Goal: Task Accomplishment & Management: Manage account settings

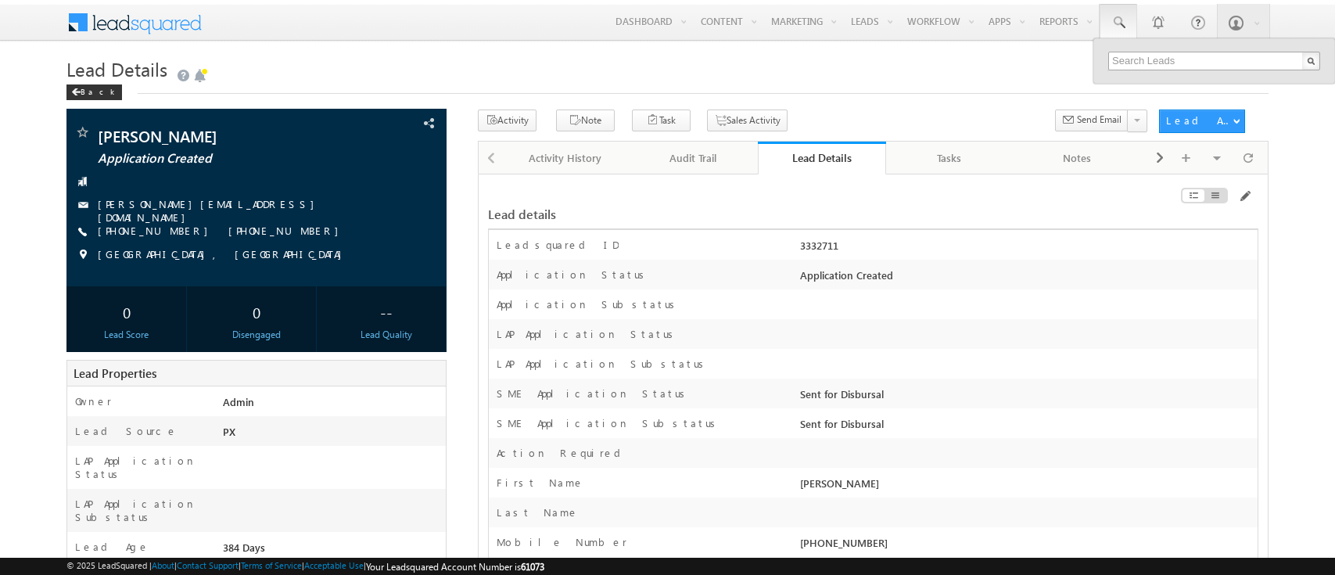
click at [1118, 53] on input "text" at bounding box center [1214, 61] width 212 height 19
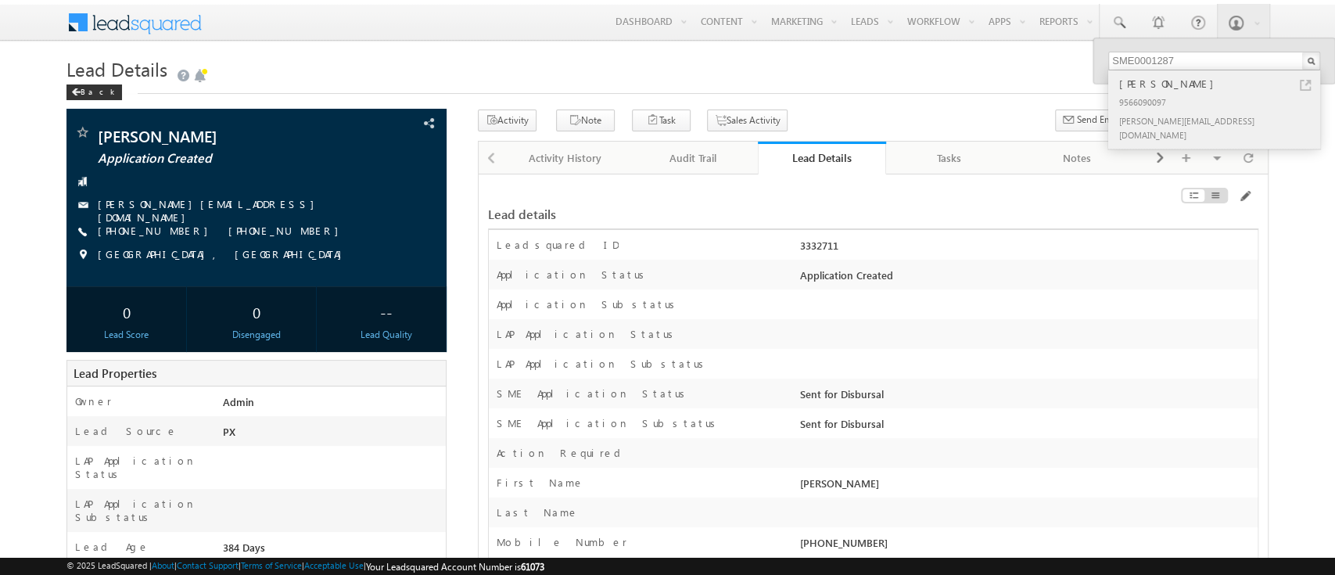
type input "SME0001287"
click at [1164, 84] on div "[PERSON_NAME]" at bounding box center [1221, 83] width 210 height 17
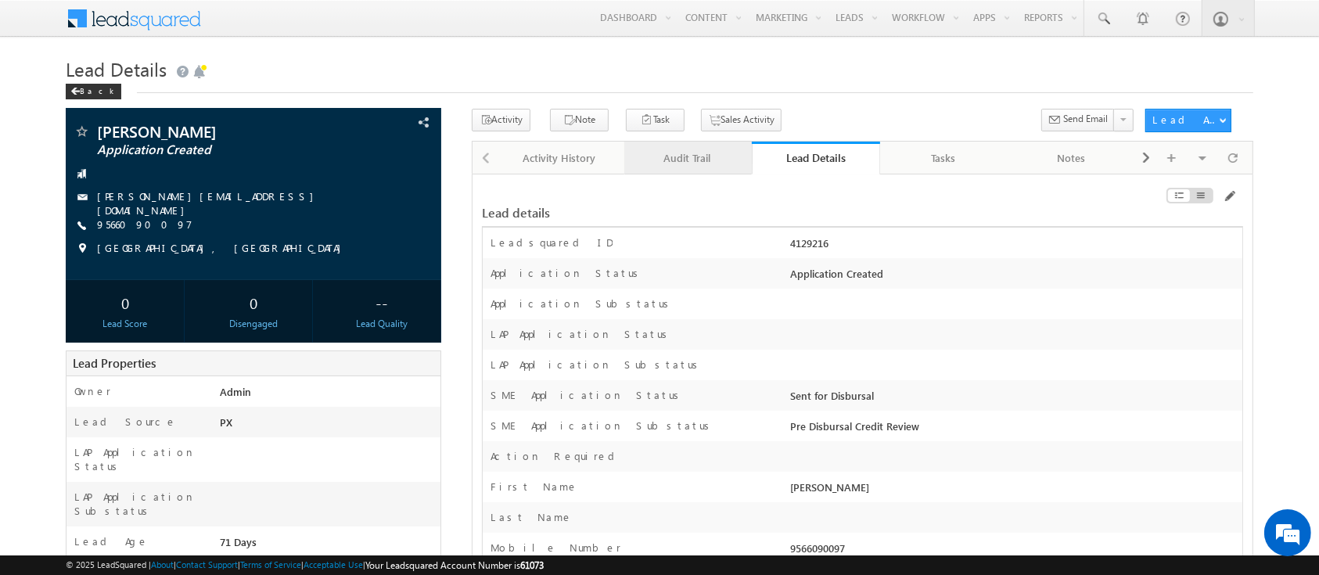
click at [706, 144] on link "Audit Trail" at bounding box center [688, 158] width 128 height 33
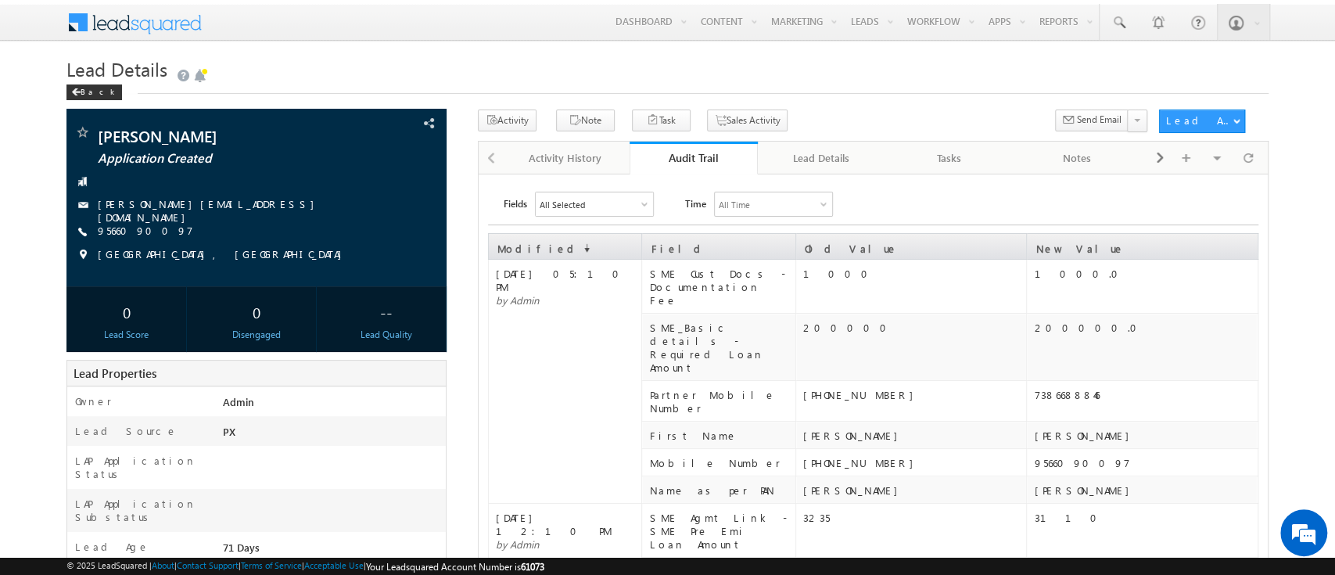
click at [612, 199] on div "All Selected" at bounding box center [594, 203] width 117 height 23
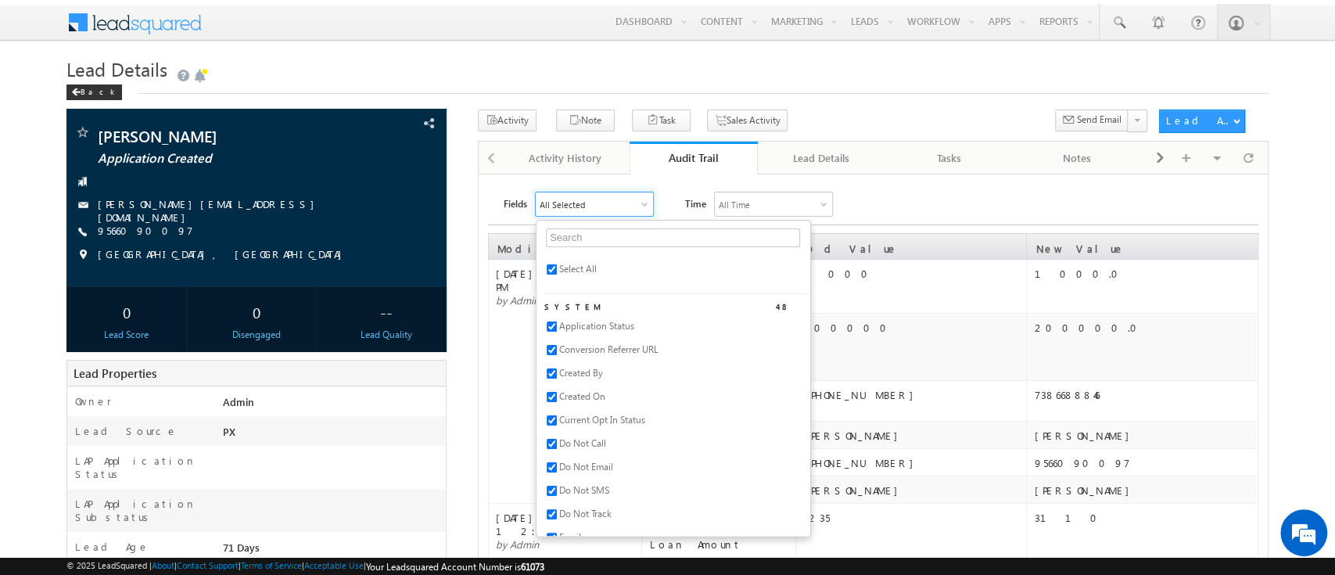
click at [565, 267] on span "Select All" at bounding box center [578, 269] width 38 height 12
checkbox input "false"
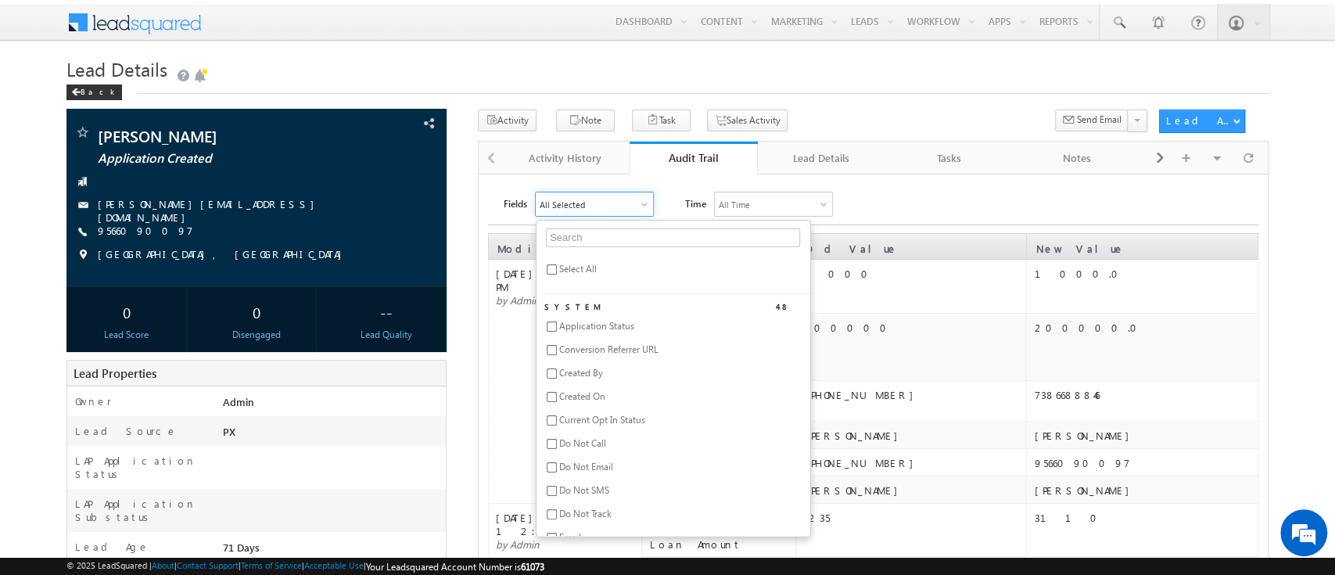
checkbox input "false"
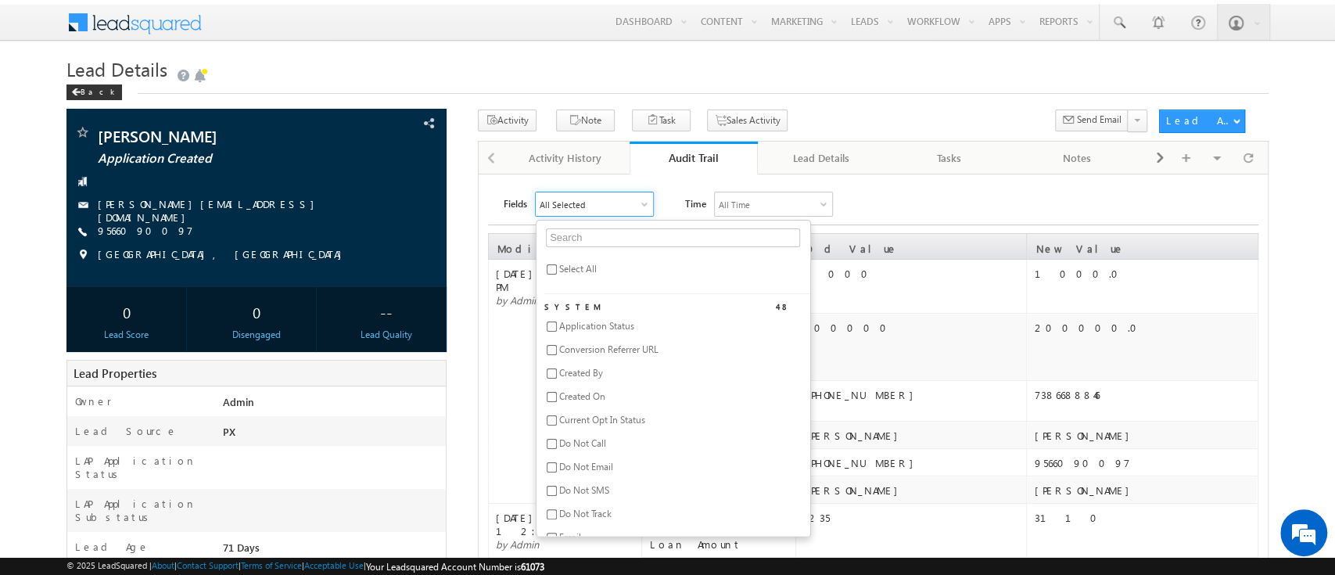
checkbox input "false"
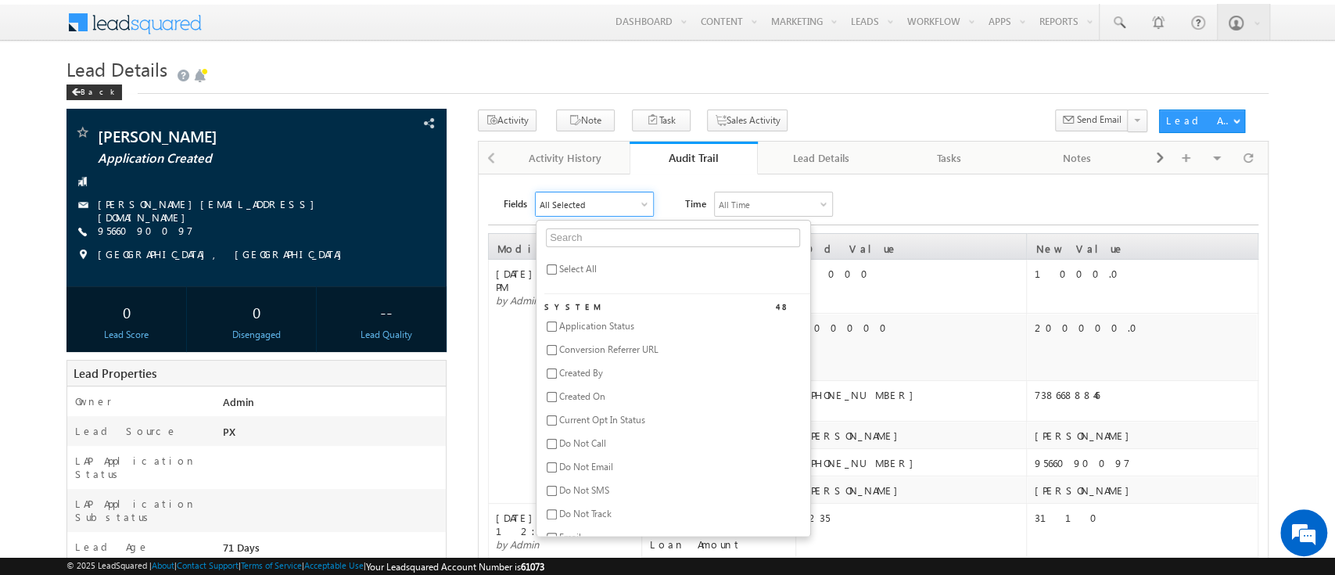
checkbox input "false"
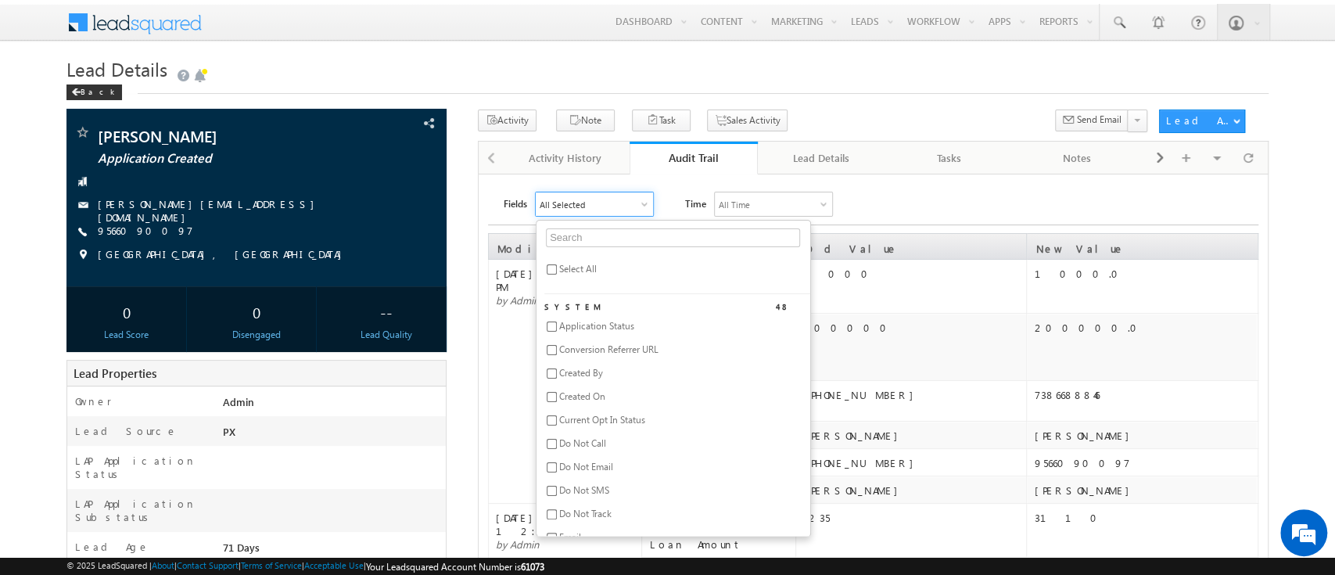
checkbox input "false"
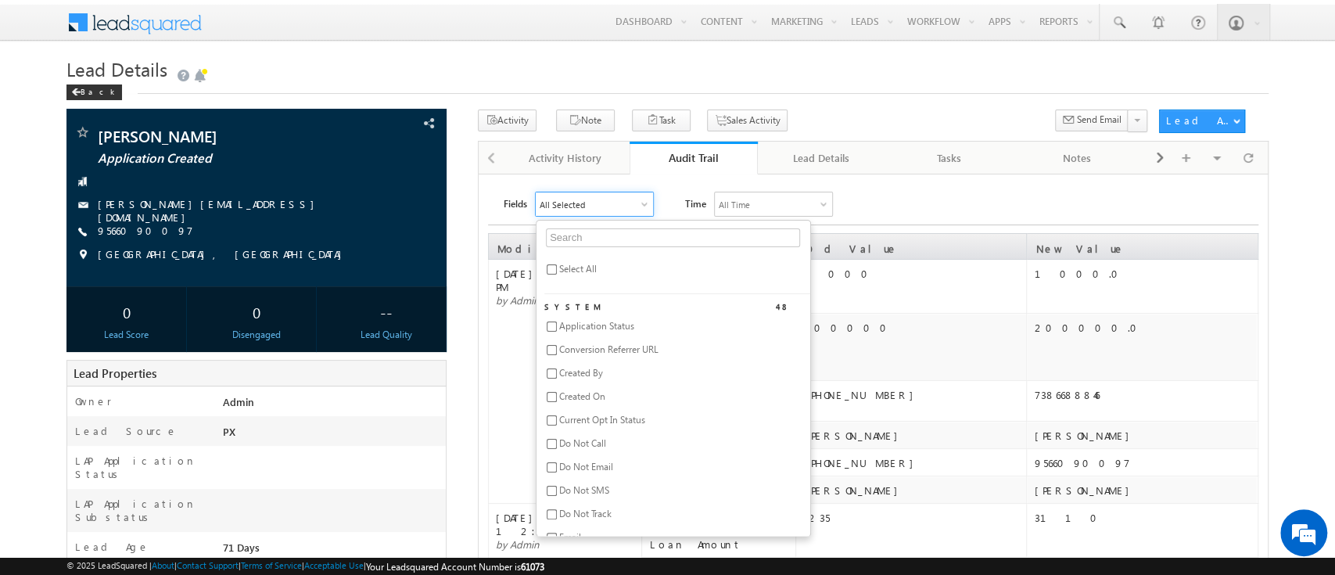
checkbox input "false"
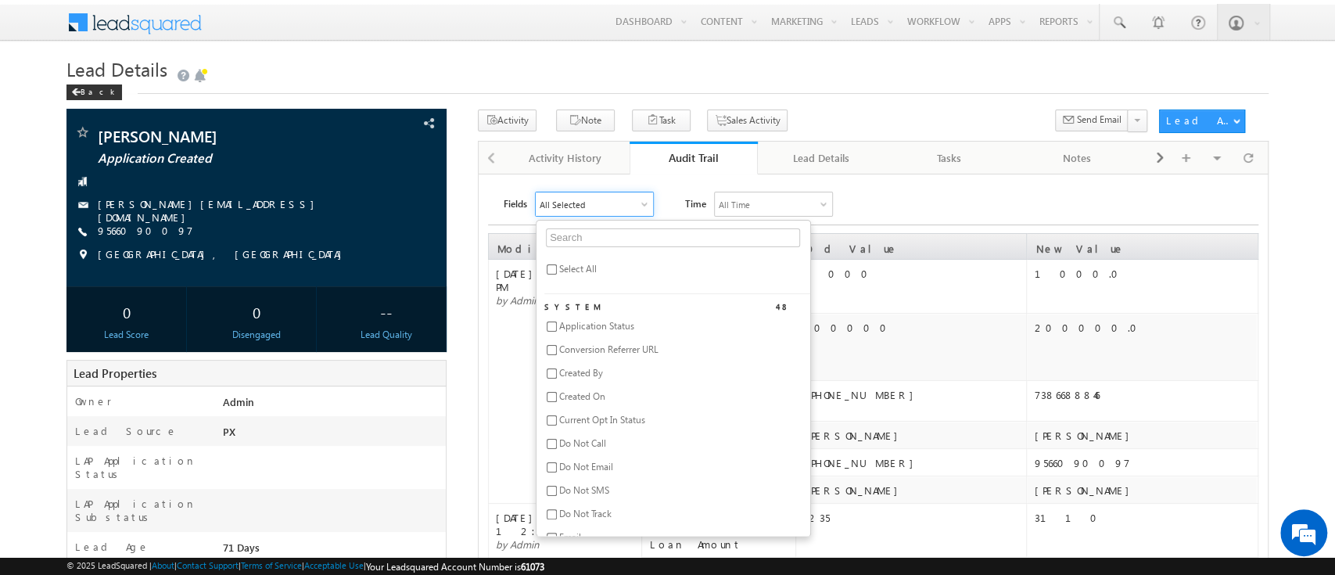
checkbox input "false"
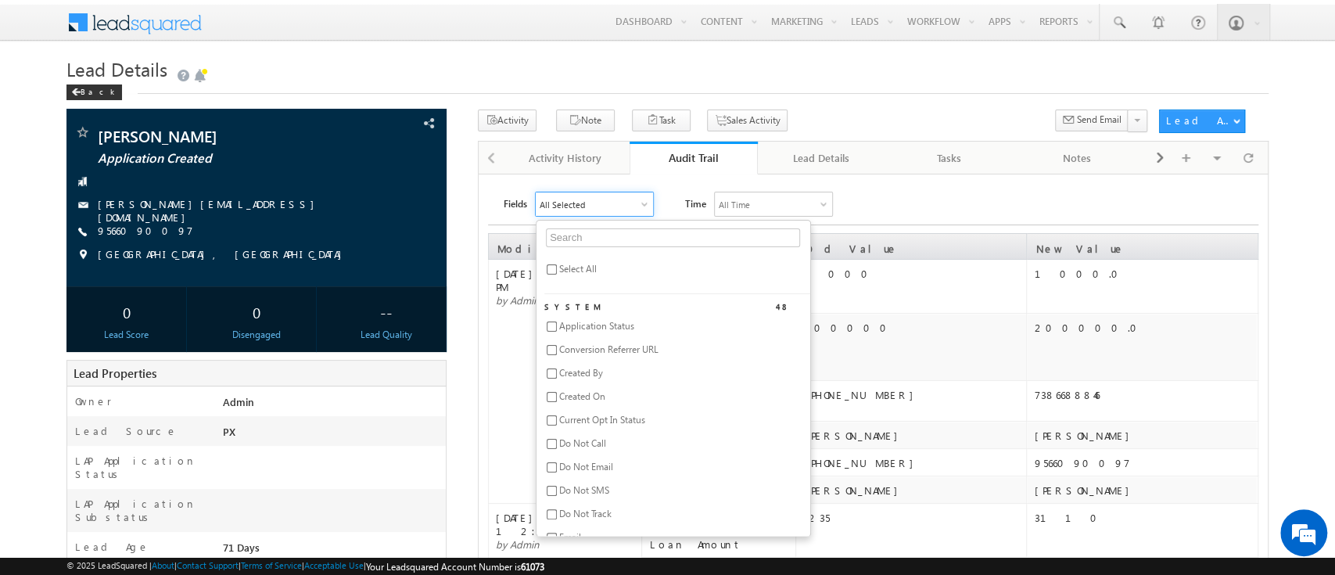
checkbox input "false"
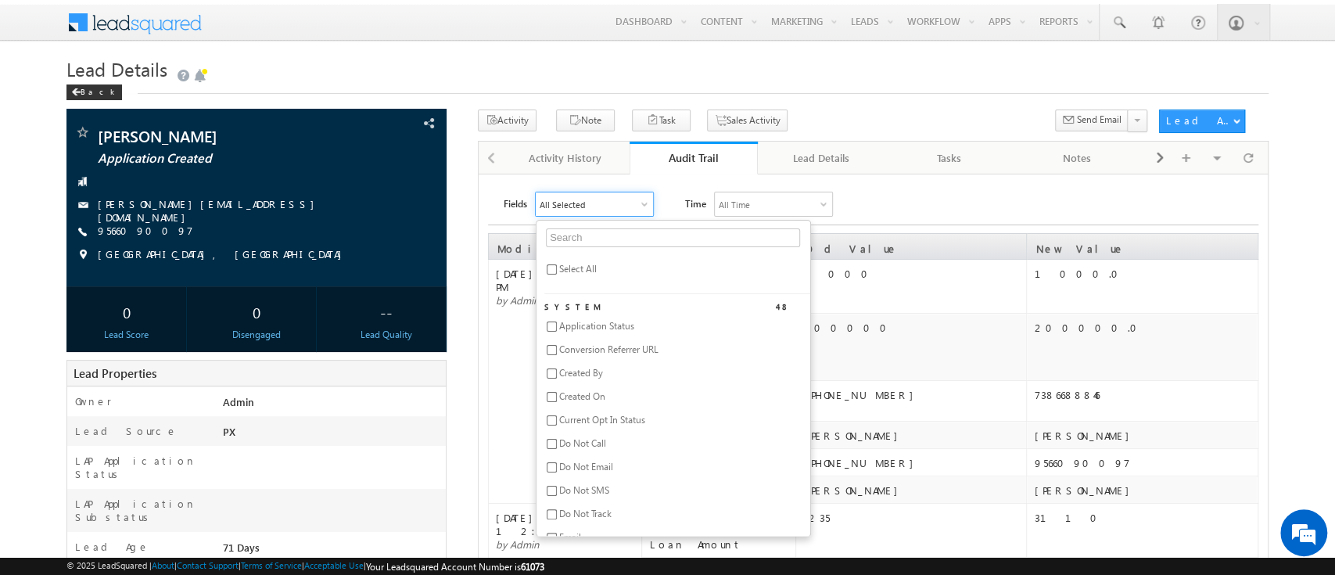
checkbox input "false"
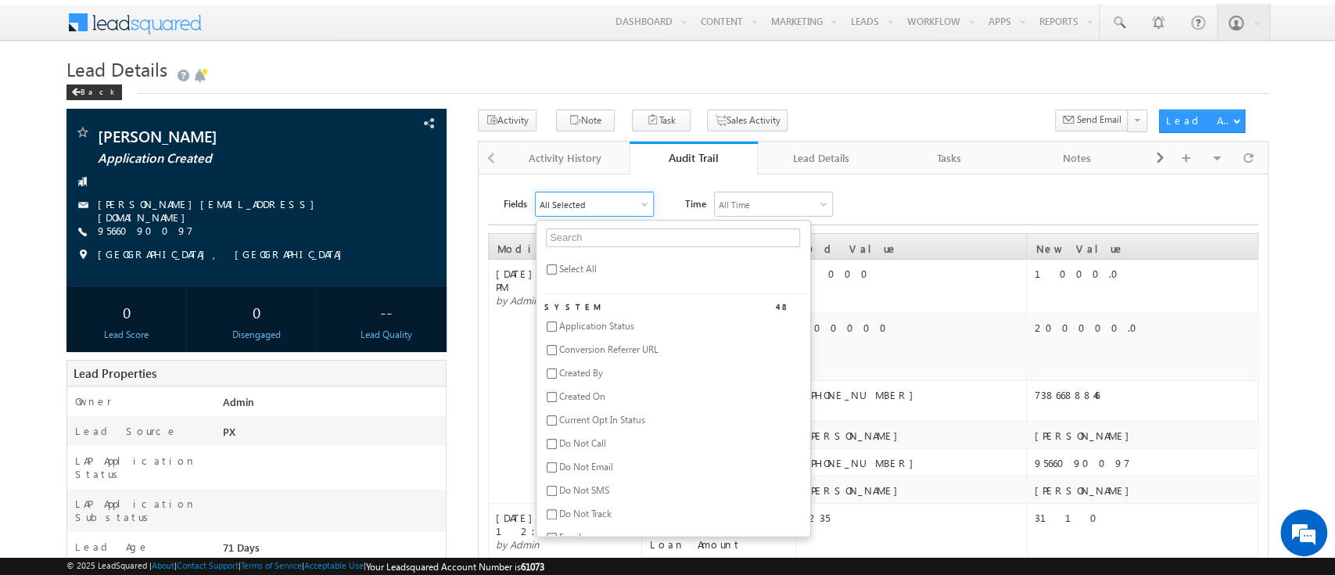
checkbox input "false"
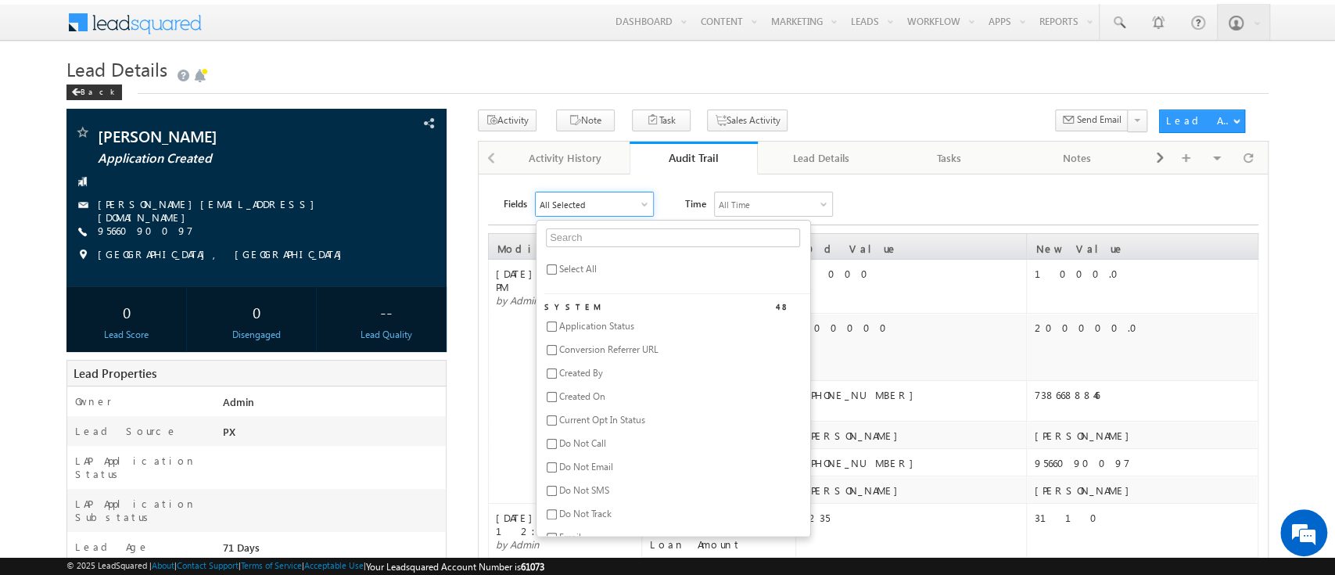
checkbox input "false"
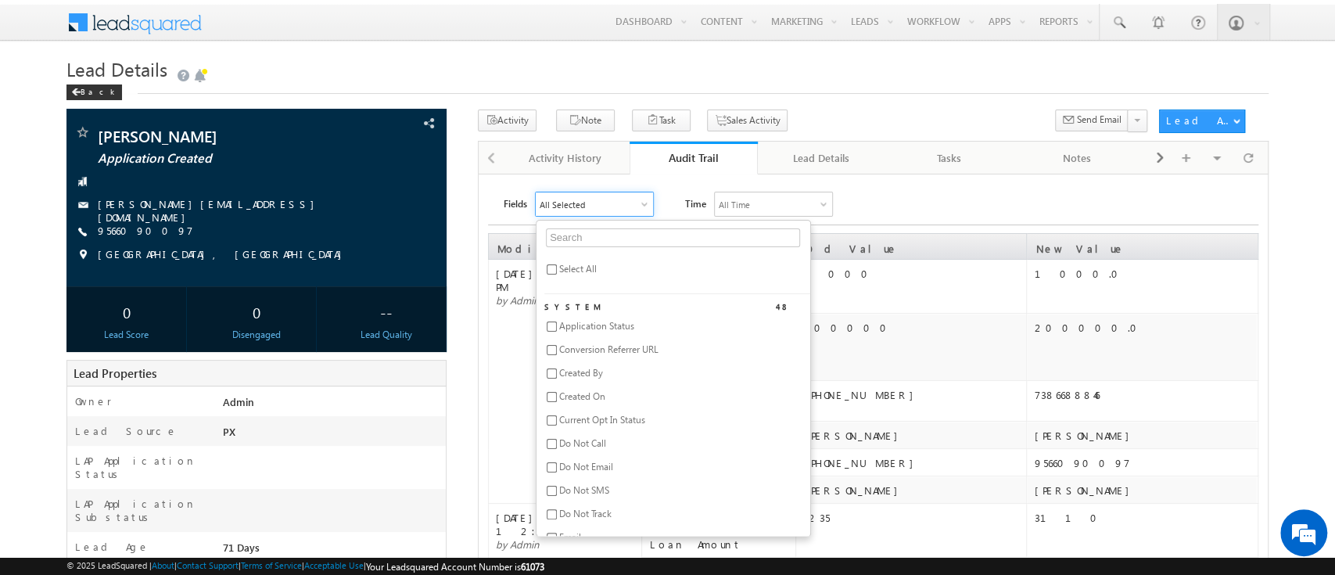
checkbox input "false"
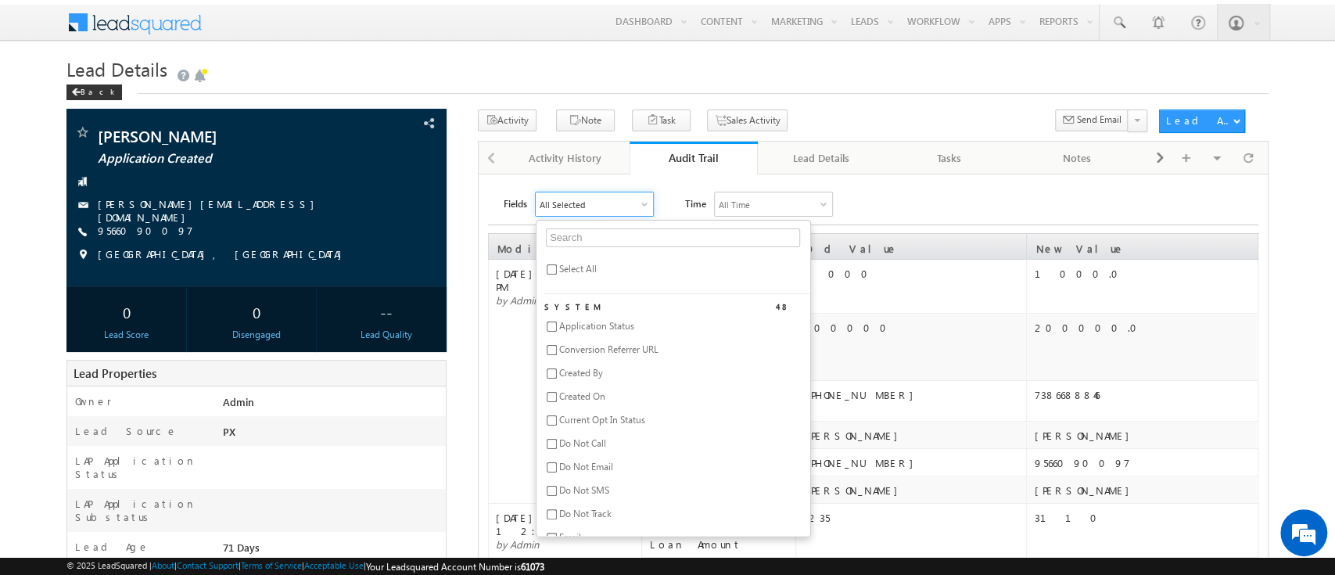
checkbox input "false"
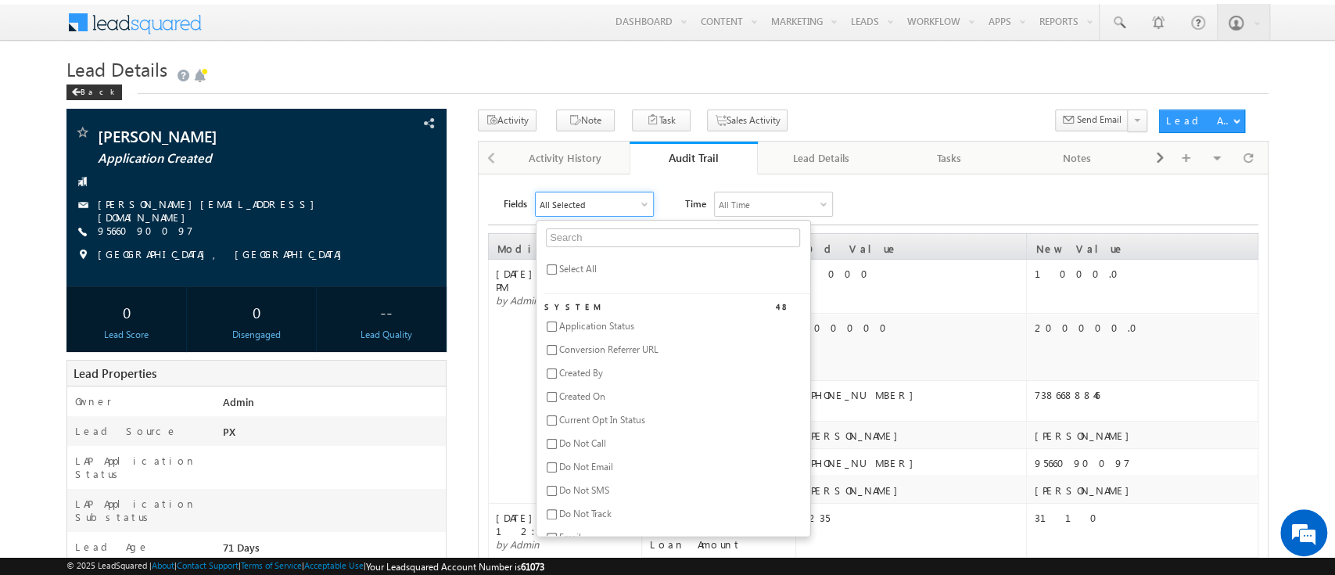
checkbox input "false"
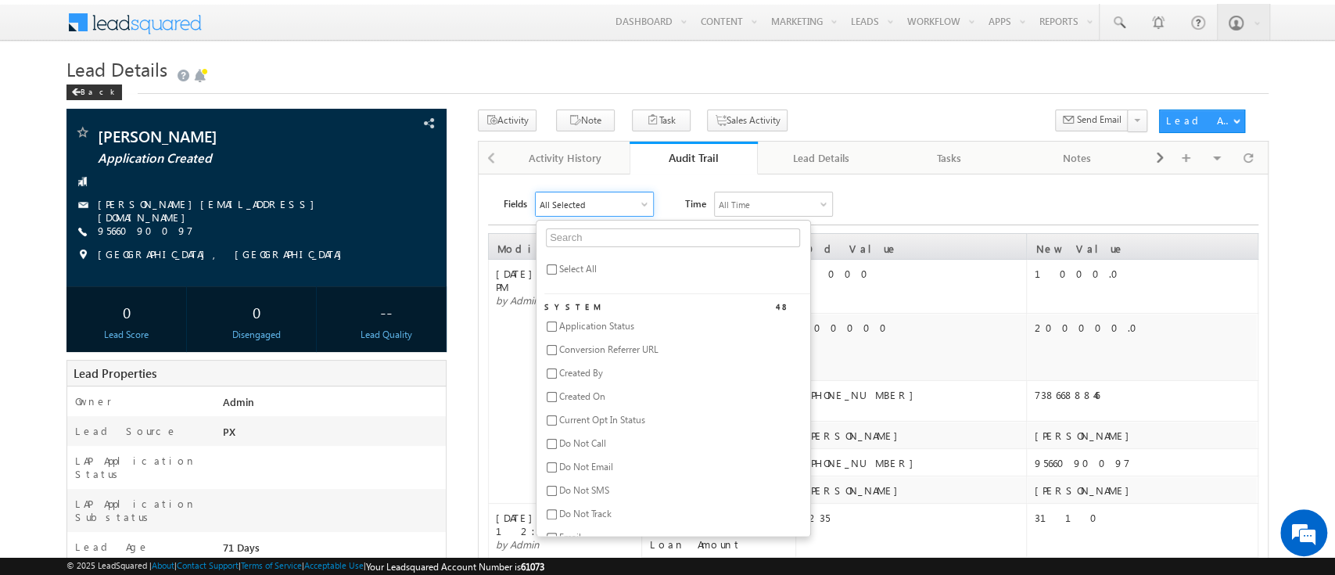
checkbox input "false"
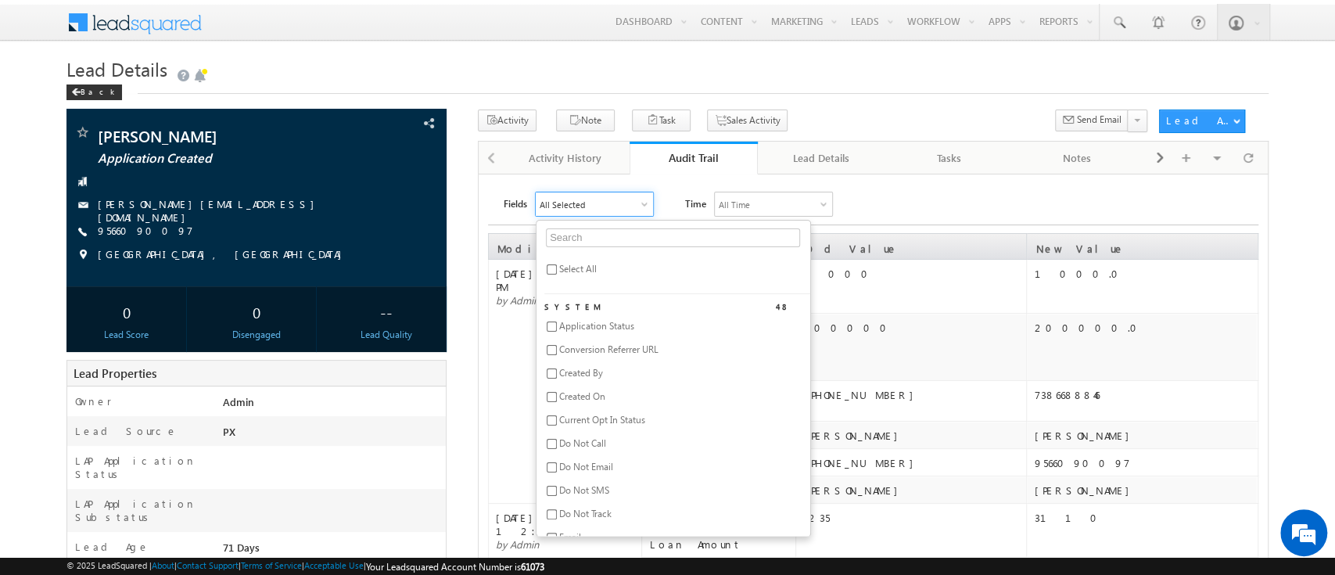
checkbox input "false"
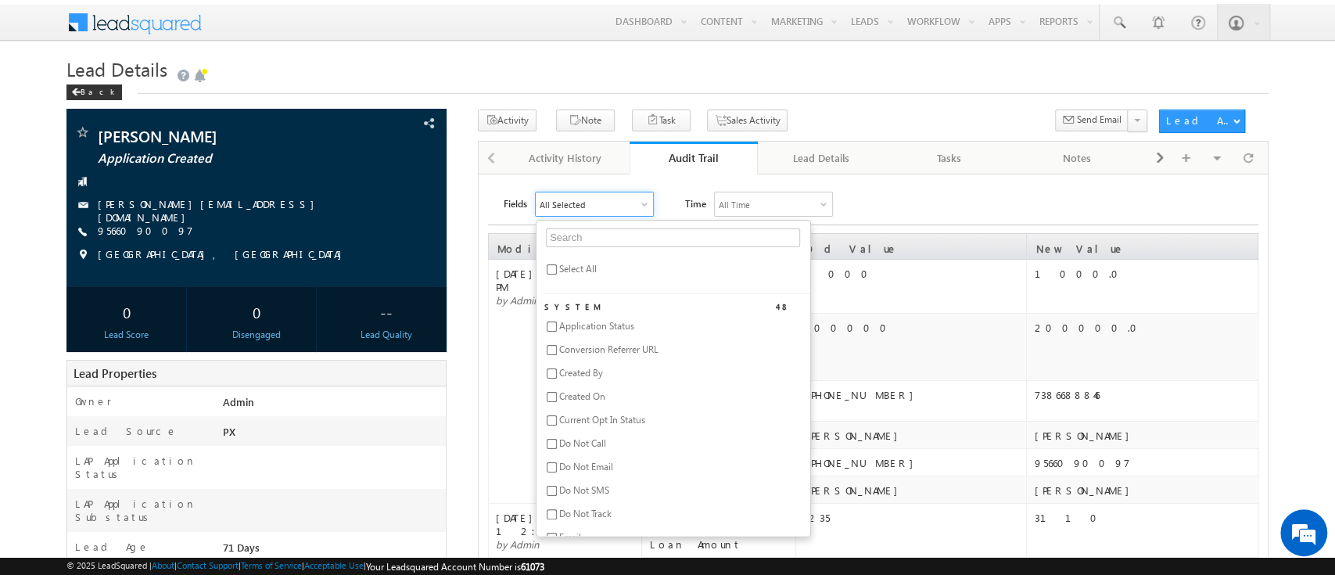
checkbox input "false"
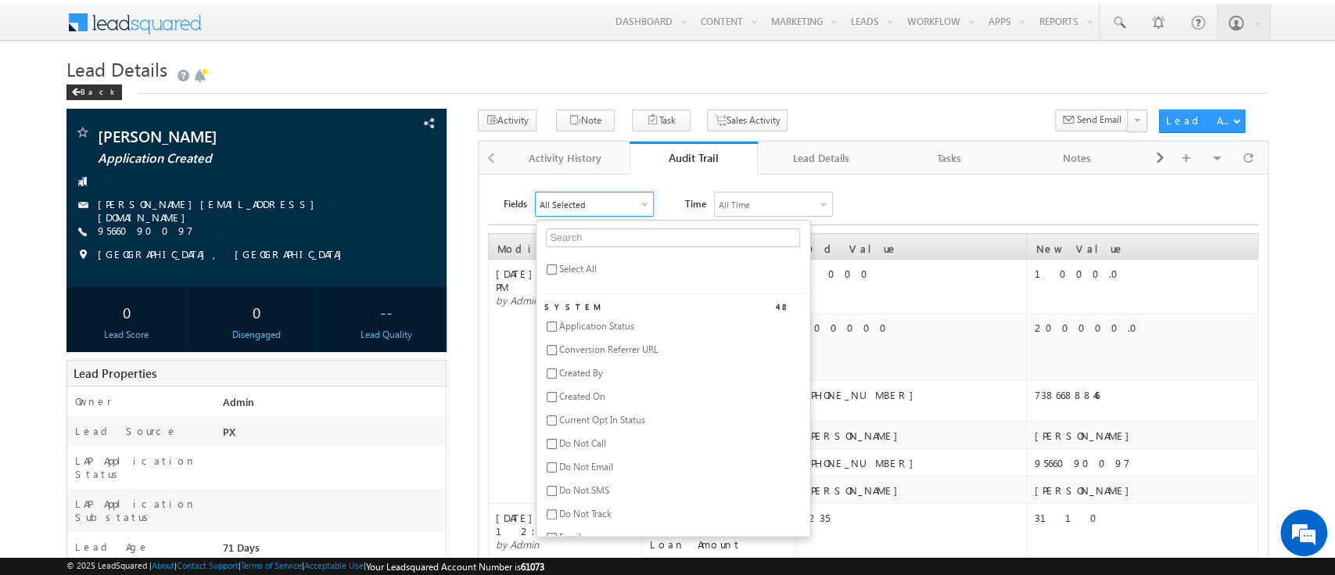
checkbox input "false"
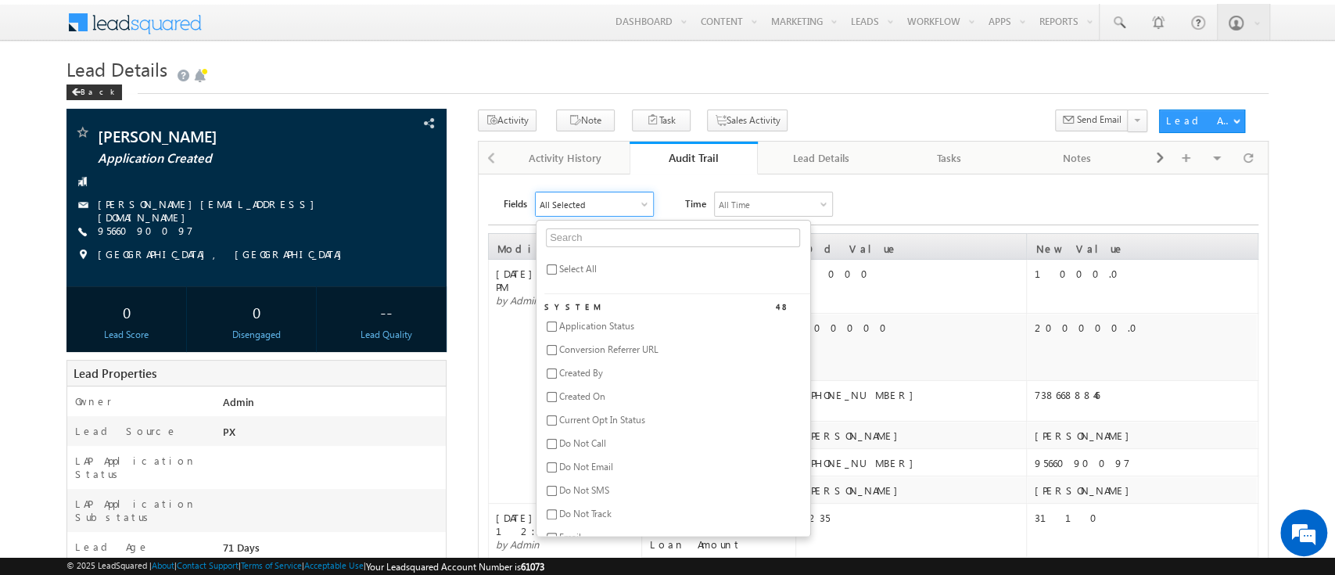
checkbox input "false"
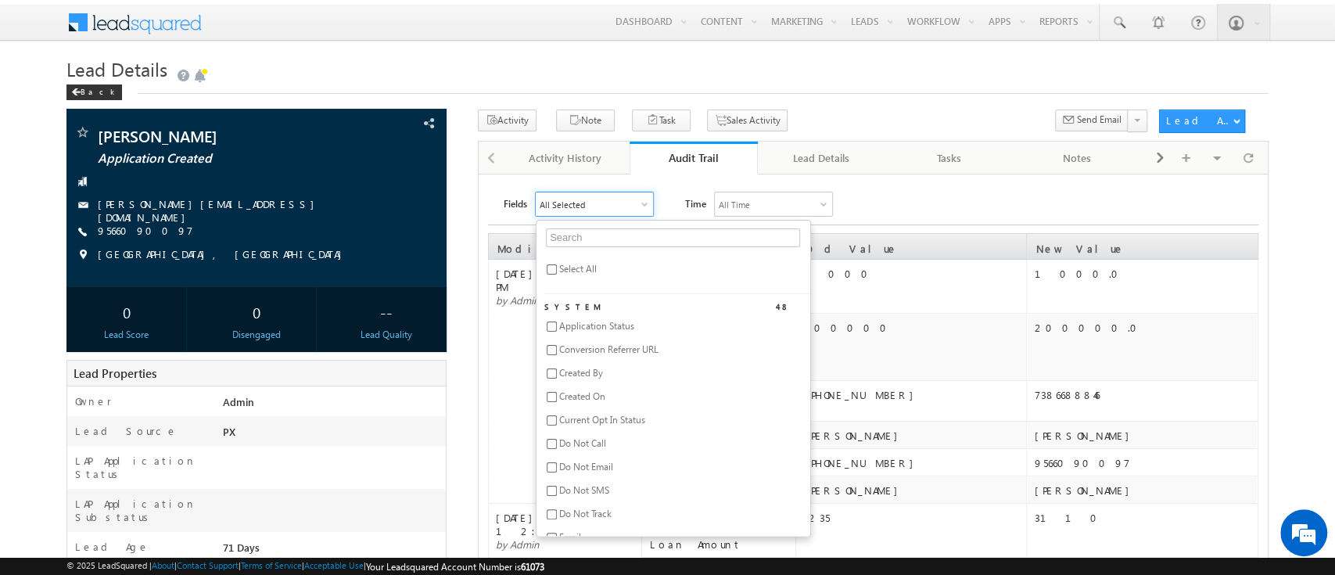
checkbox input "false"
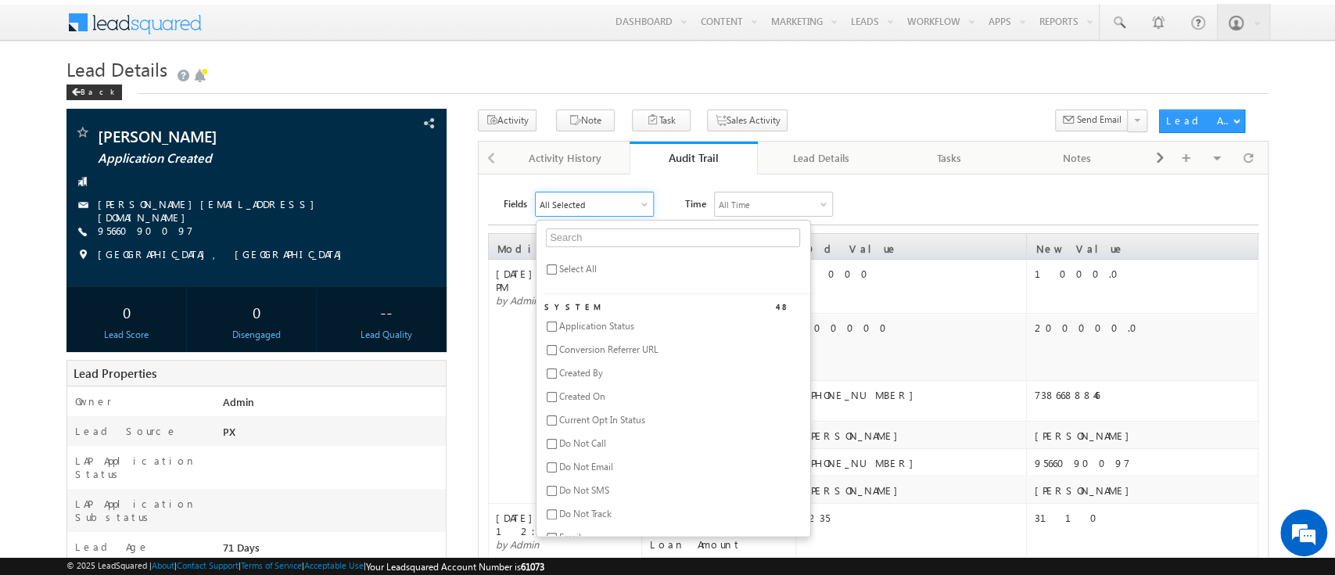
checkbox input "false"
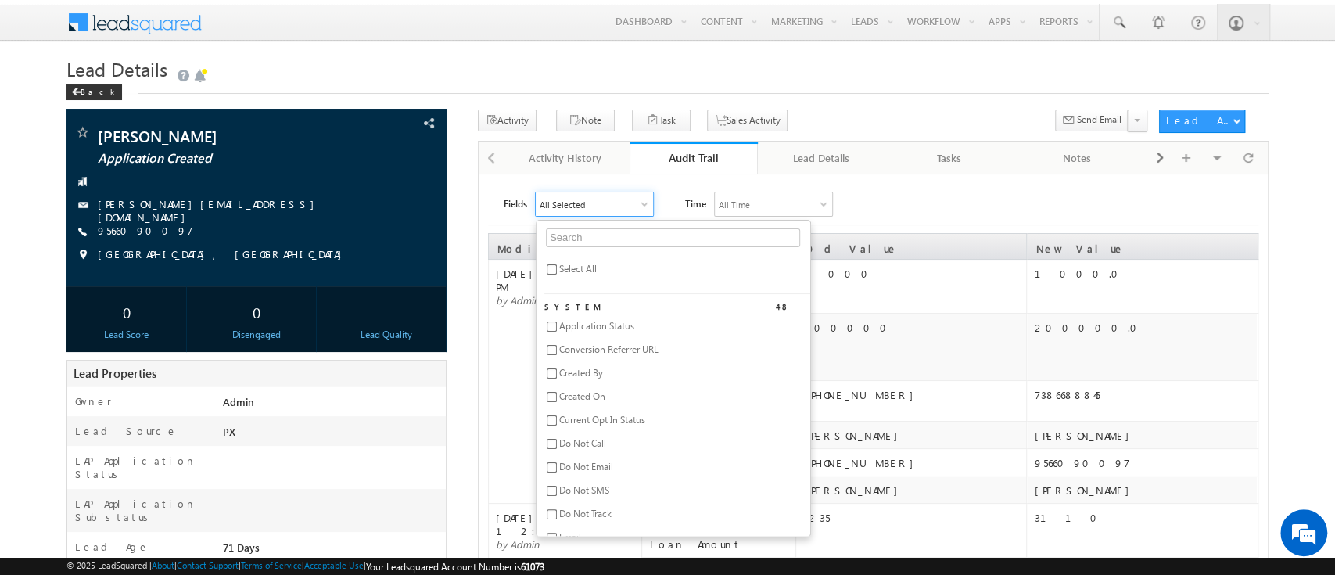
checkbox input "false"
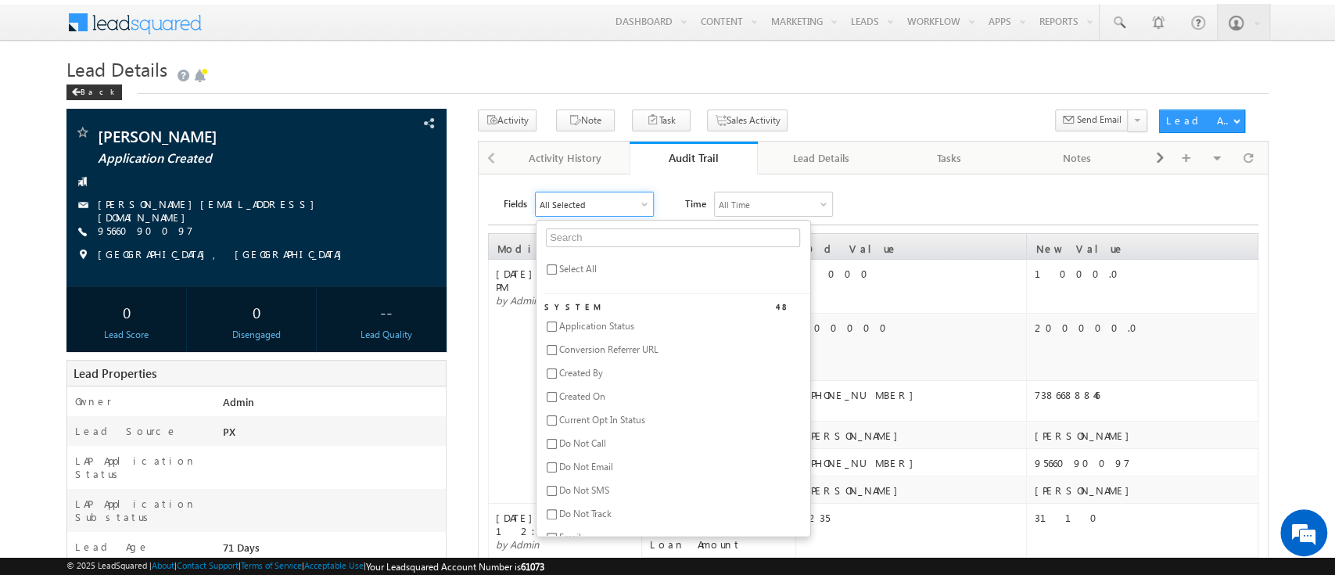
checkbox input "false"
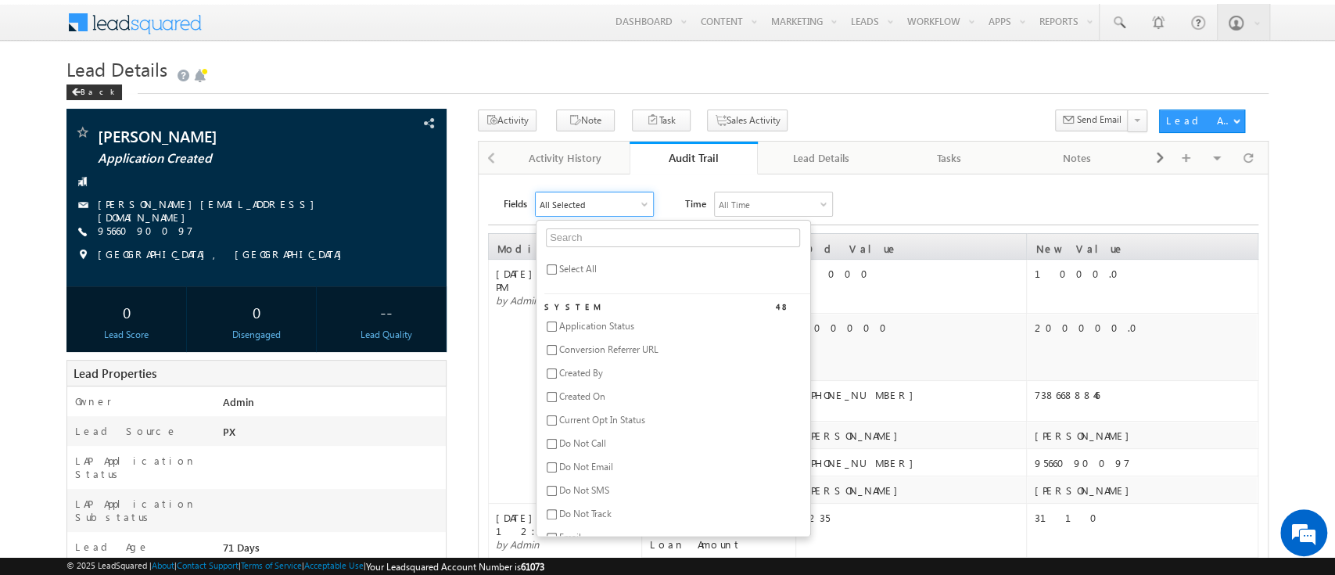
checkbox input "false"
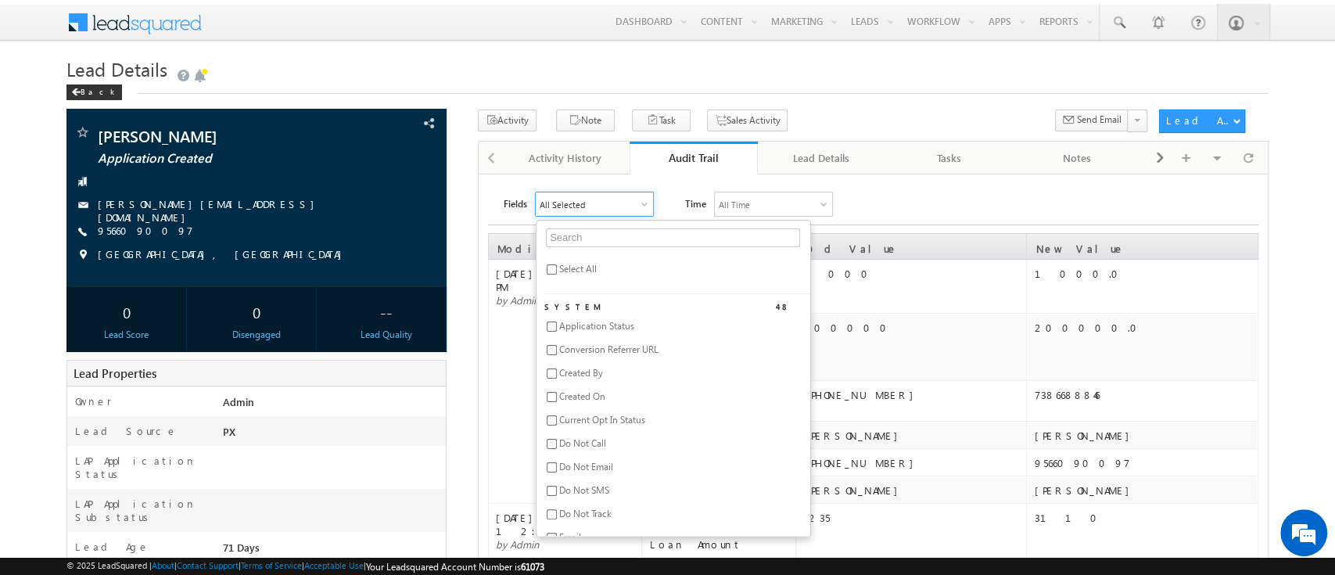
checkbox input "false"
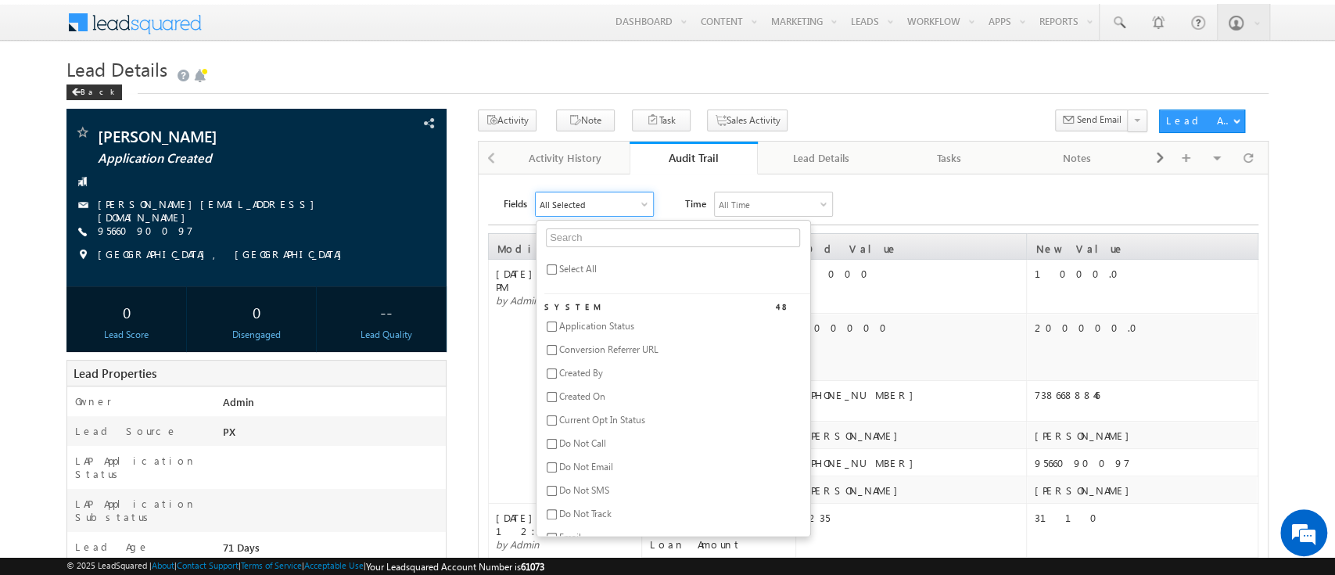
checkbox input "false"
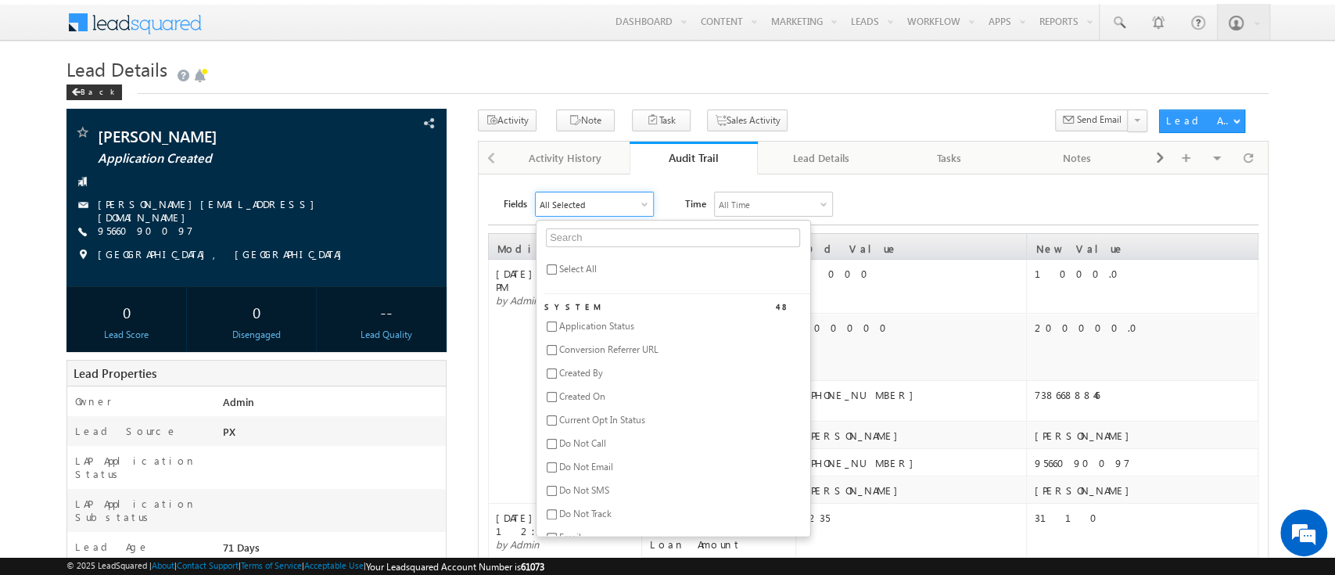
checkbox input "false"
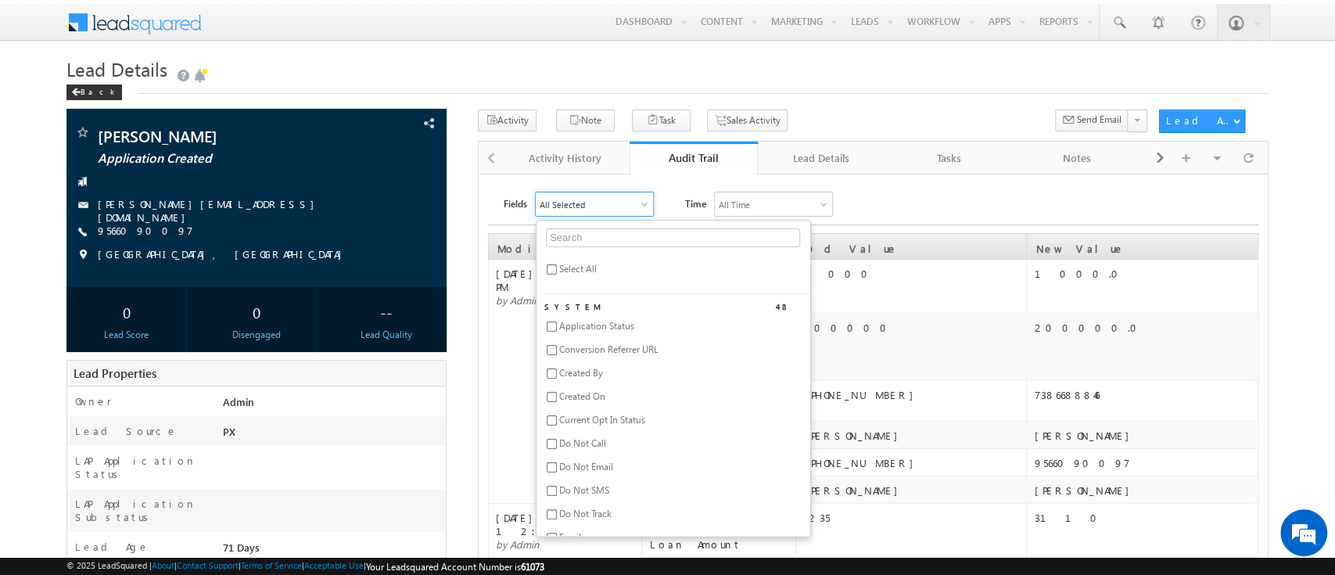
checkbox input "false"
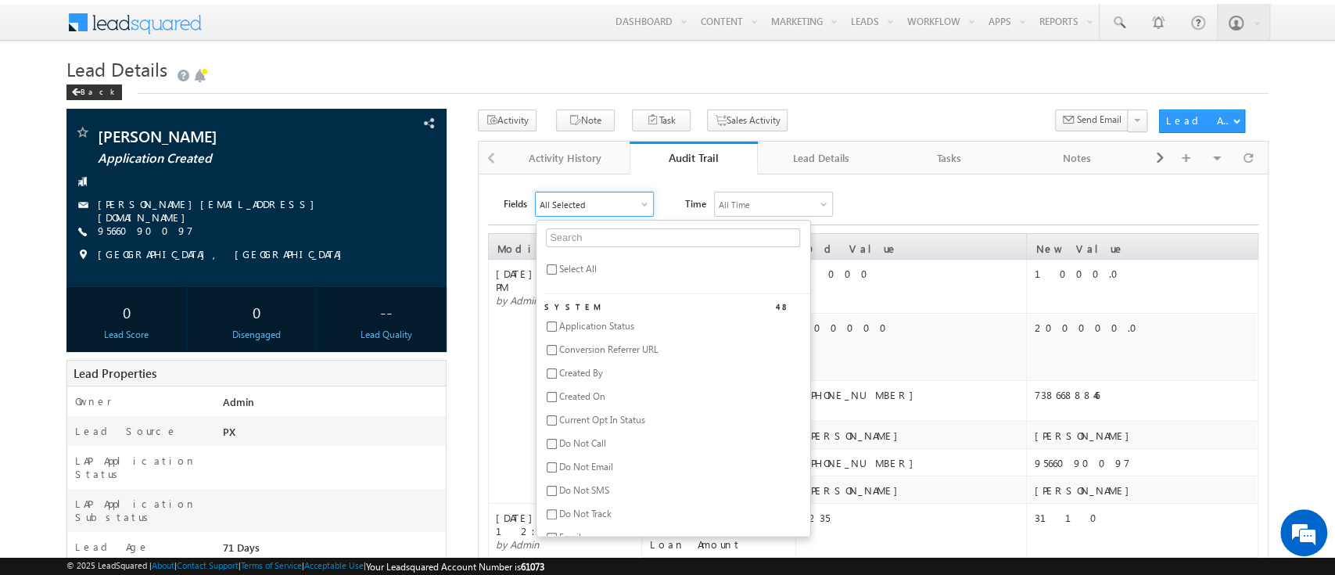
checkbox input "false"
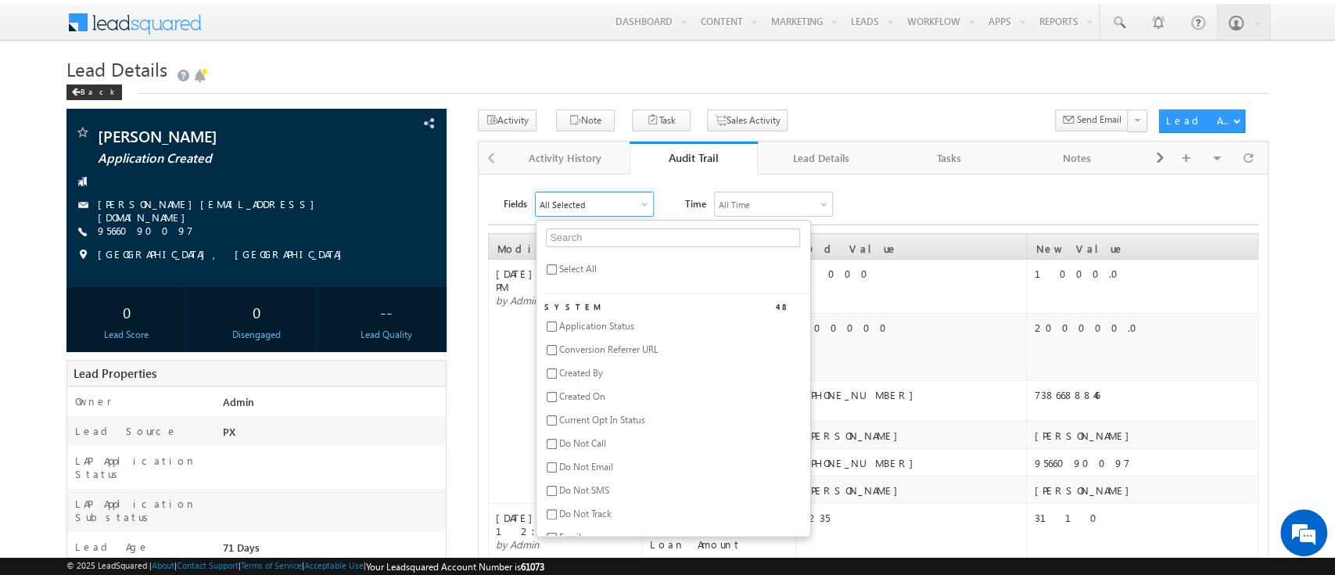
checkbox input "false"
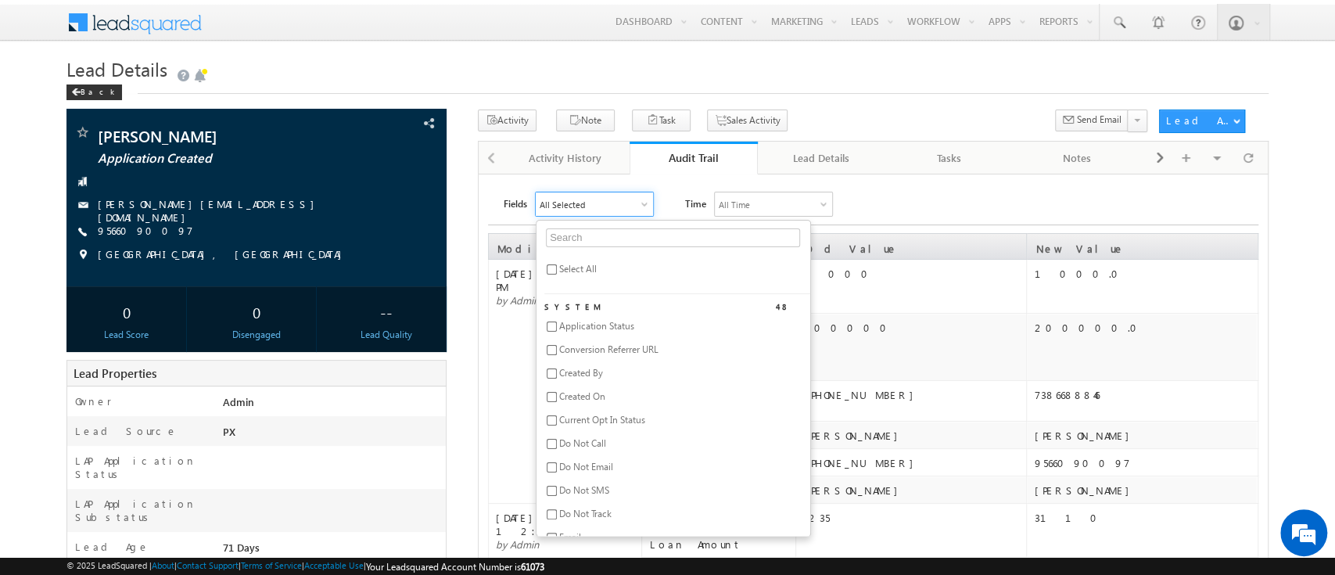
checkbox input "false"
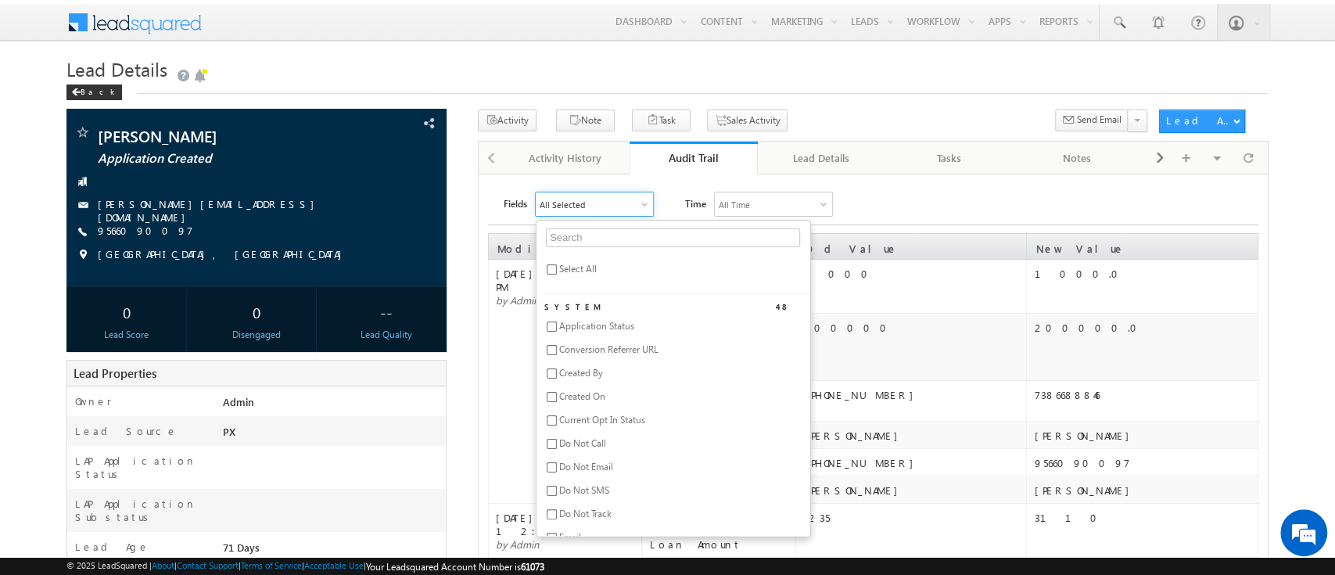
checkbox input "false"
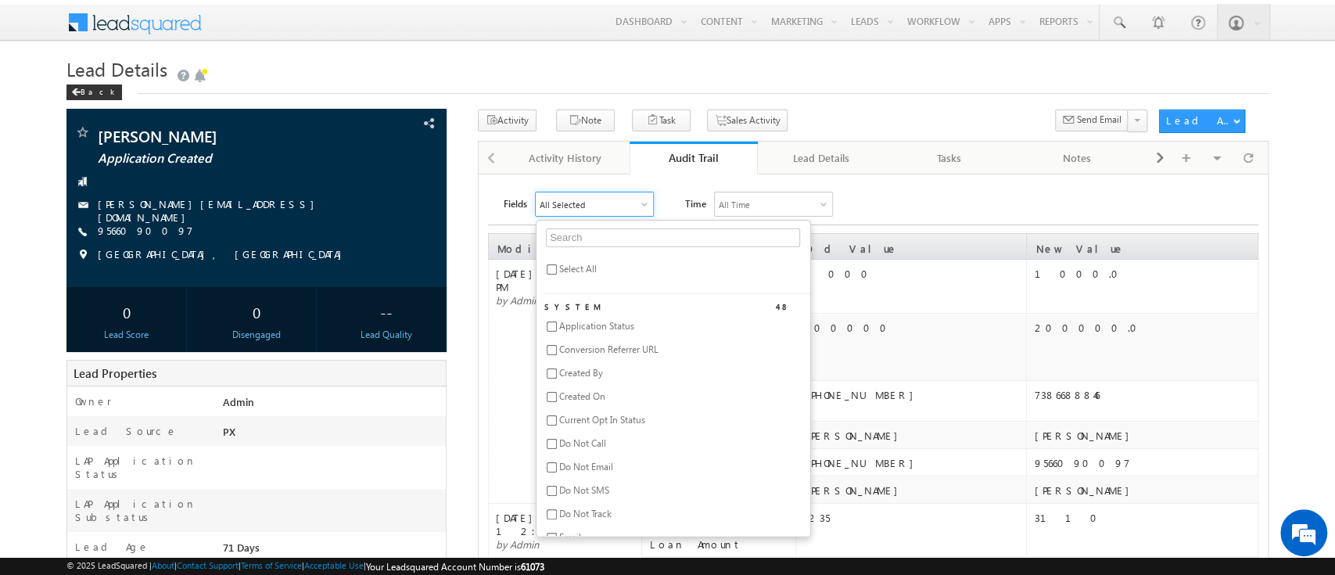
checkbox input "false"
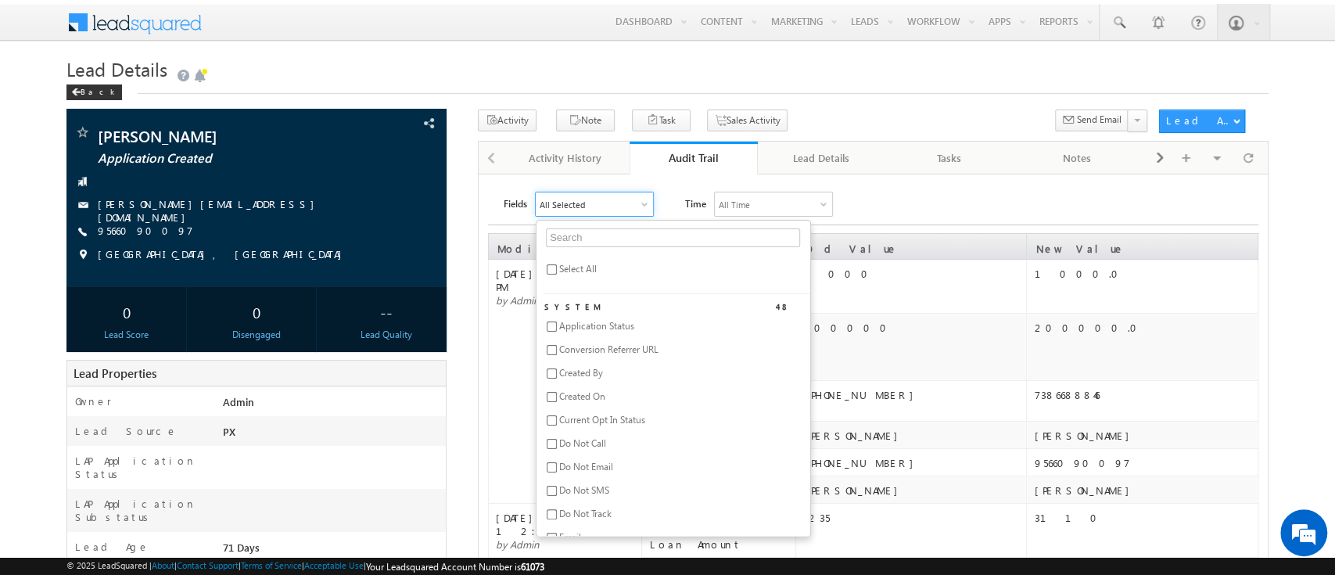
checkbox input "false"
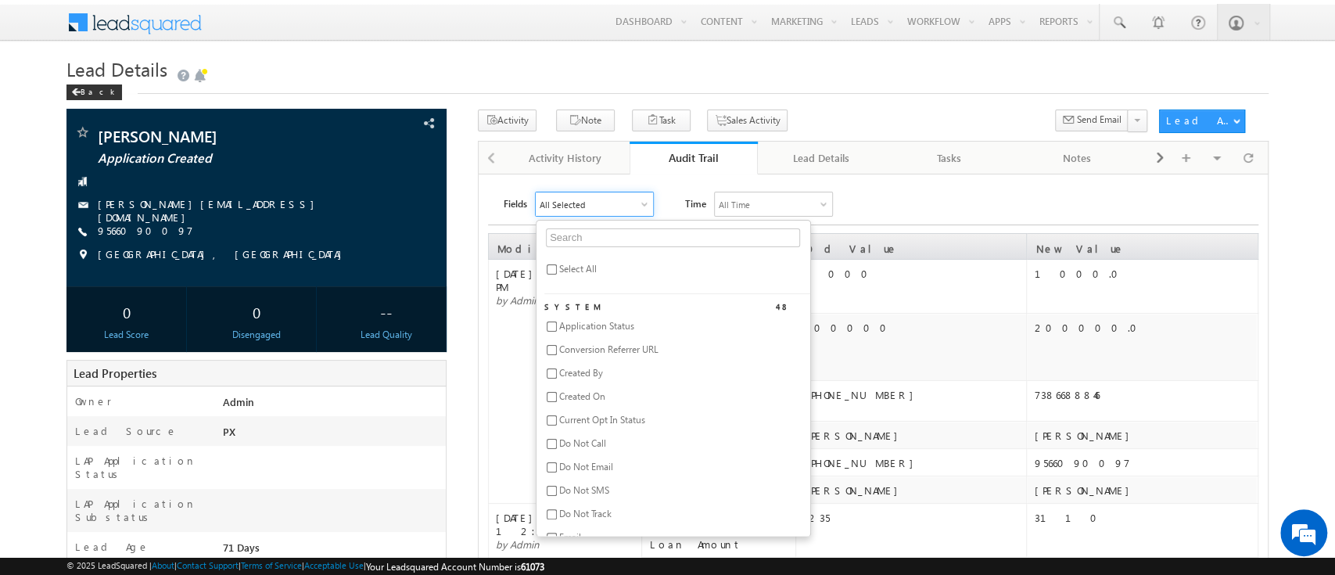
checkbox input "false"
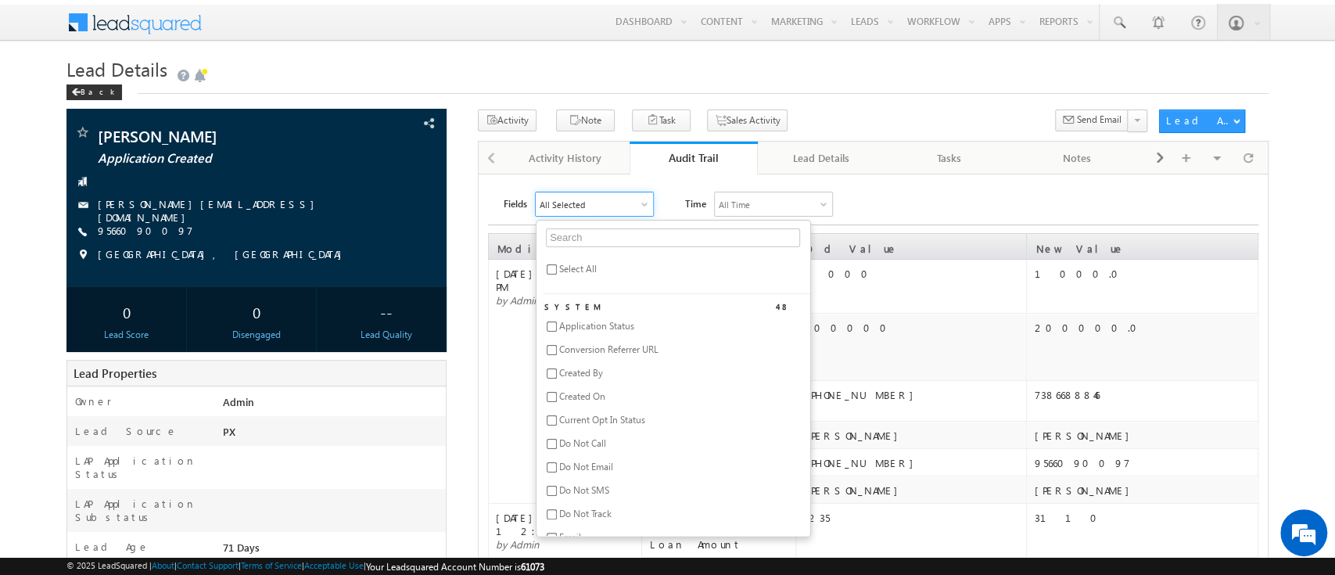
checkbox input "false"
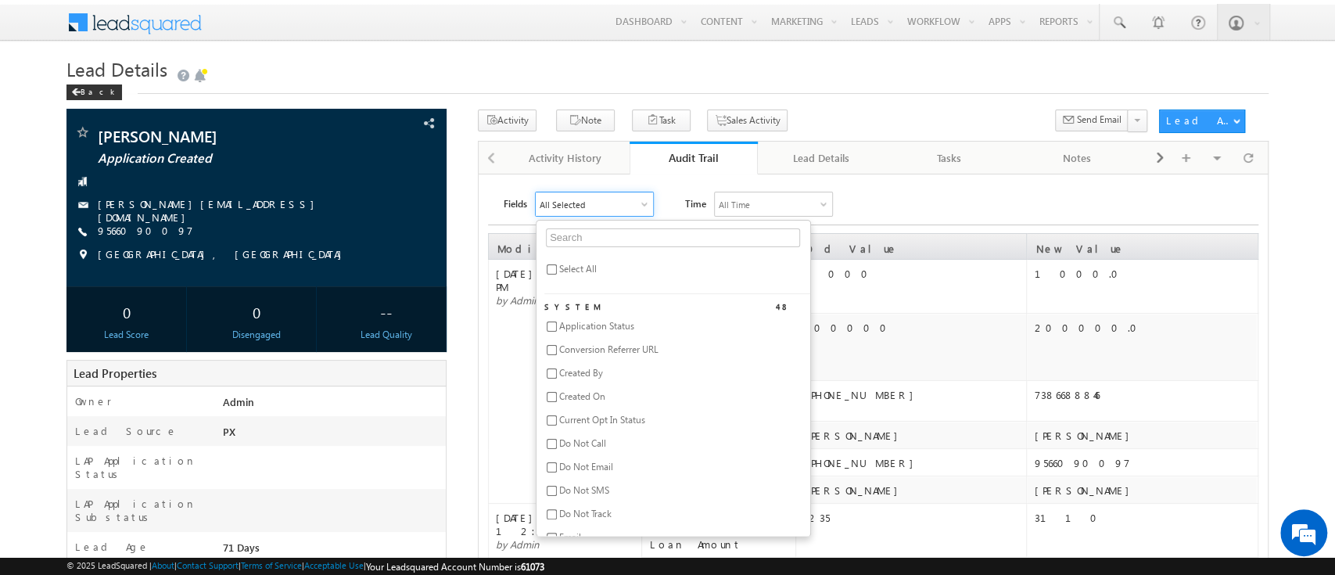
checkbox input "false"
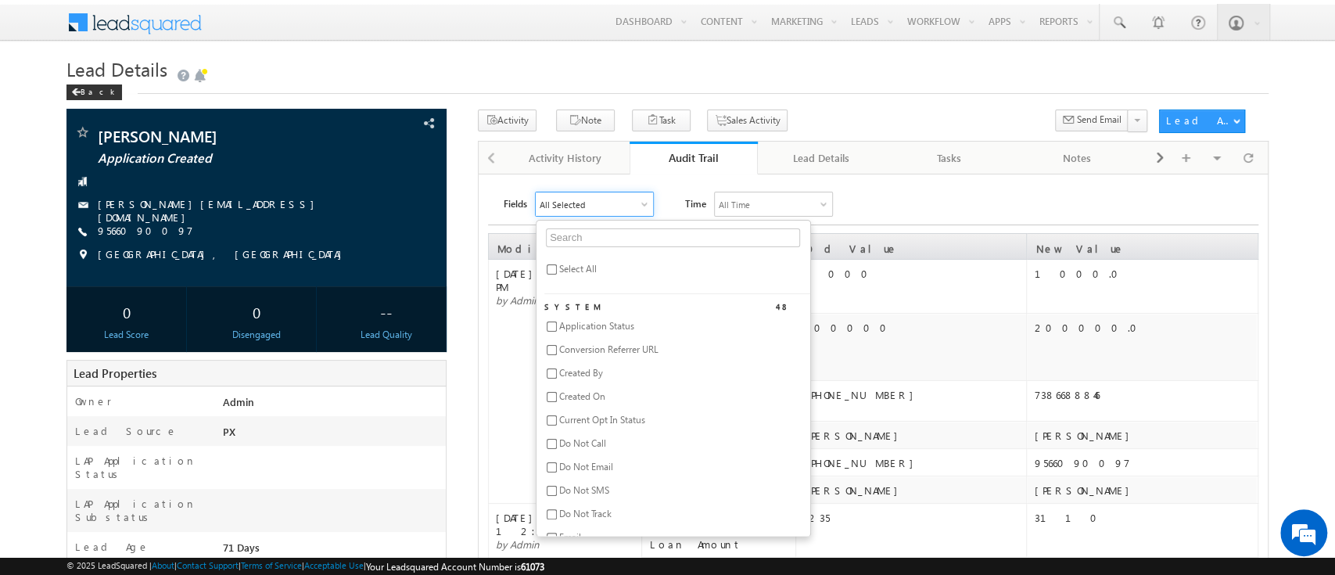
checkbox input "false"
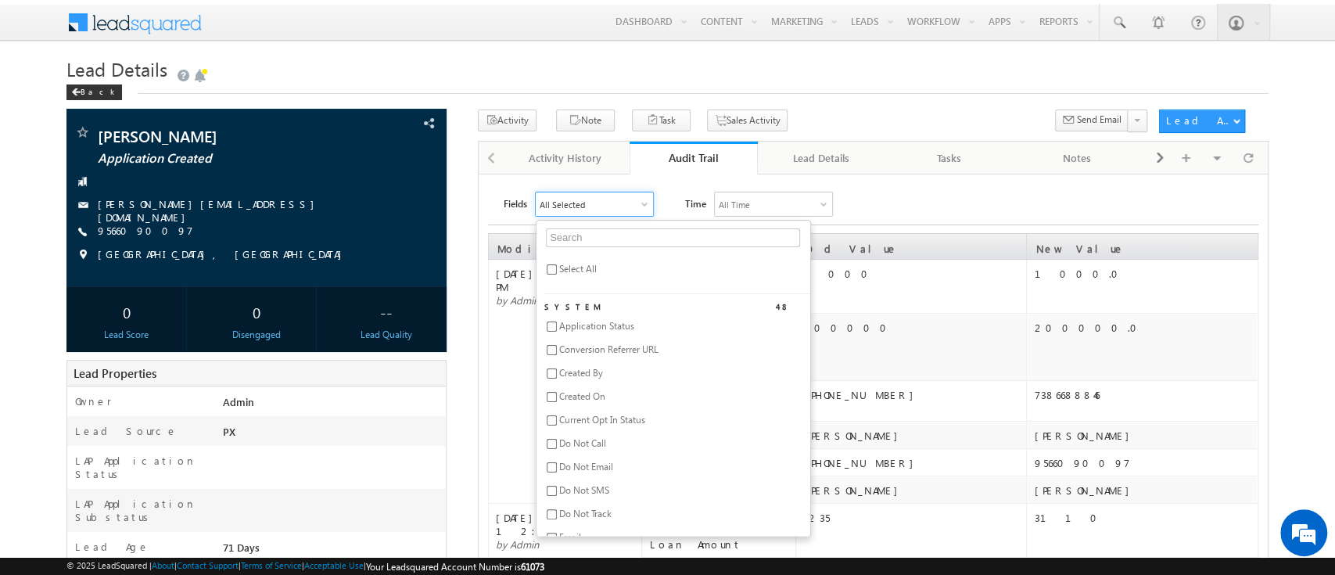
checkbox input "false"
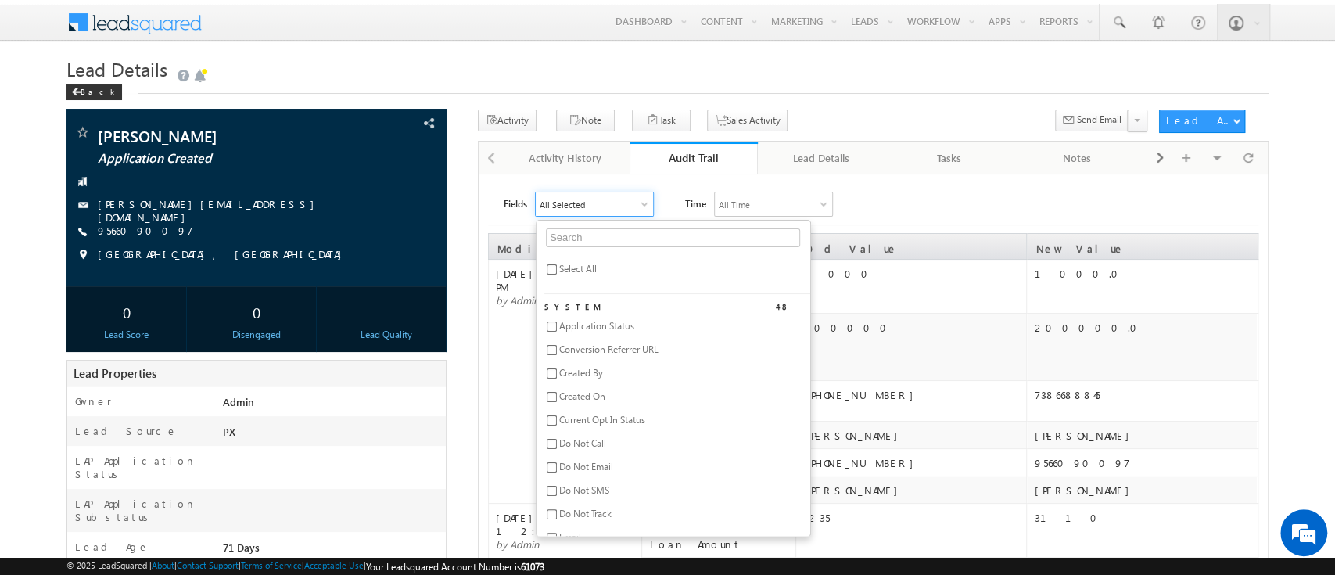
checkbox input "false"
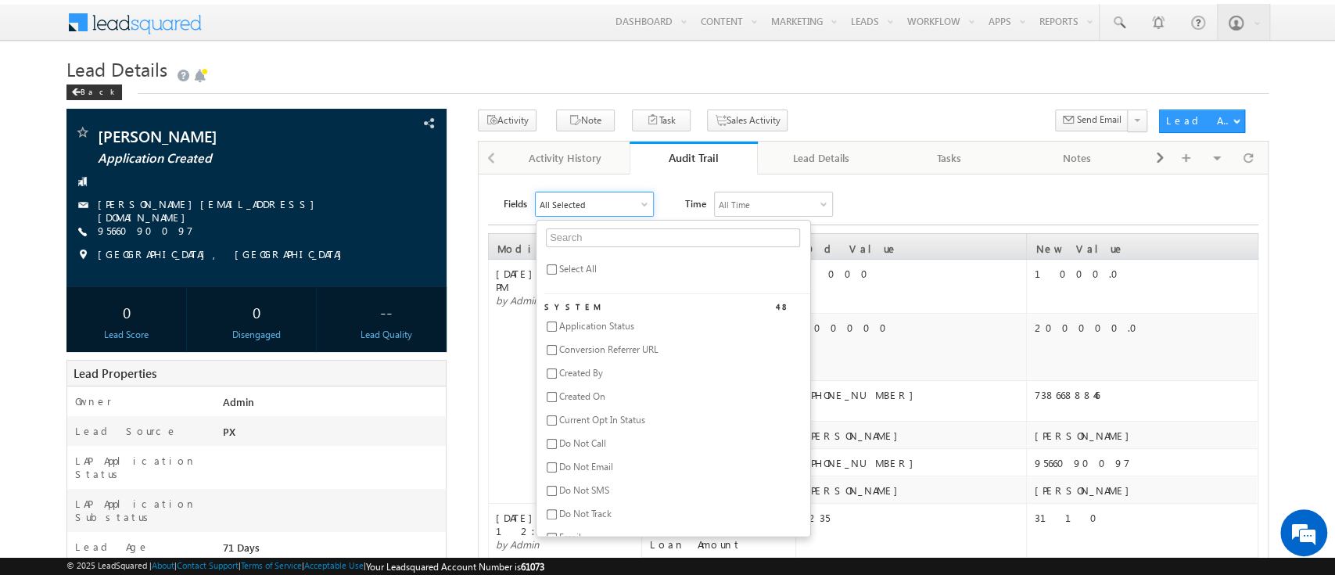
checkbox input "false"
click at [571, 239] on input "text" at bounding box center [673, 237] width 254 height 19
click at [588, 326] on span "SME validation Status" at bounding box center [603, 326] width 88 height 12
click at [888, 204] on div "Fields SME validation Status valida Select All Custom 1 SME validation Status T…" at bounding box center [881, 204] width 755 height 25
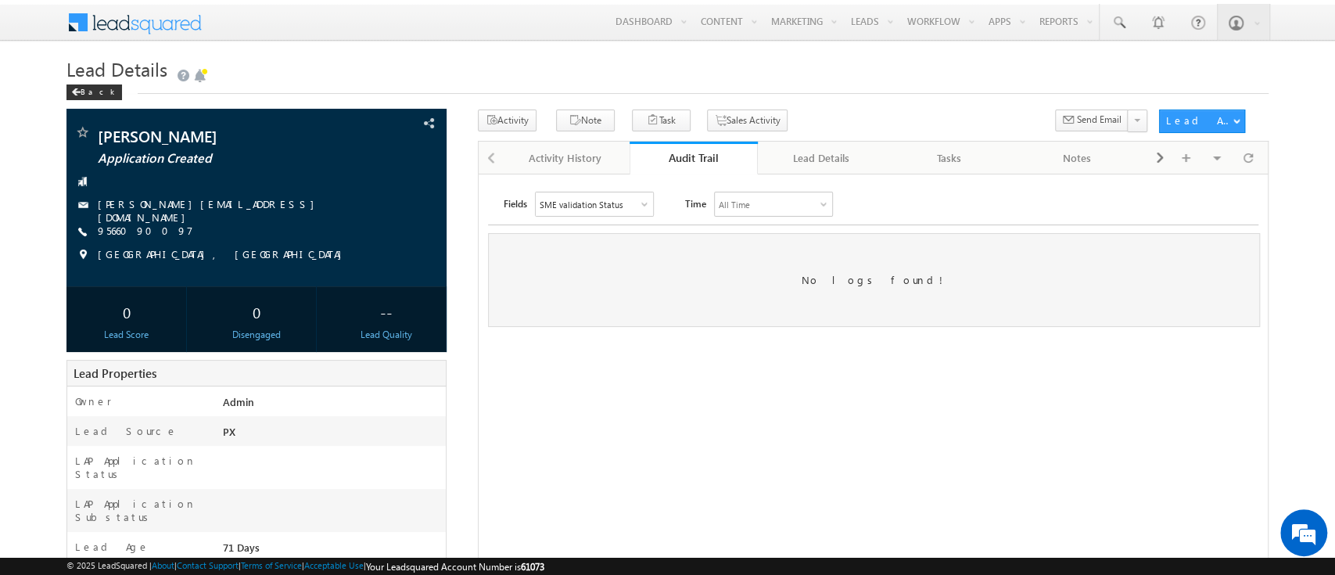
click at [606, 196] on div "SME validation Status" at bounding box center [594, 203] width 117 height 23
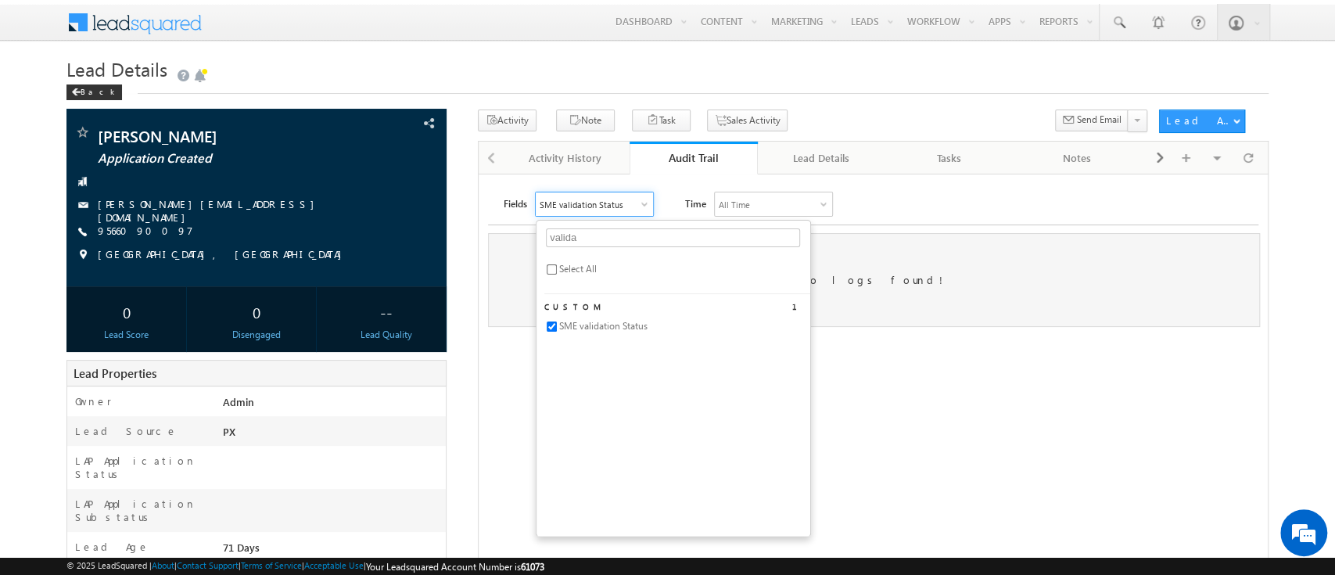
click at [563, 331] on span "SME validation Status" at bounding box center [603, 326] width 88 height 12
click at [871, 208] on div "Fields None Selected valida Select All Custom 1 SME validation Status Time All …" at bounding box center [881, 204] width 755 height 25
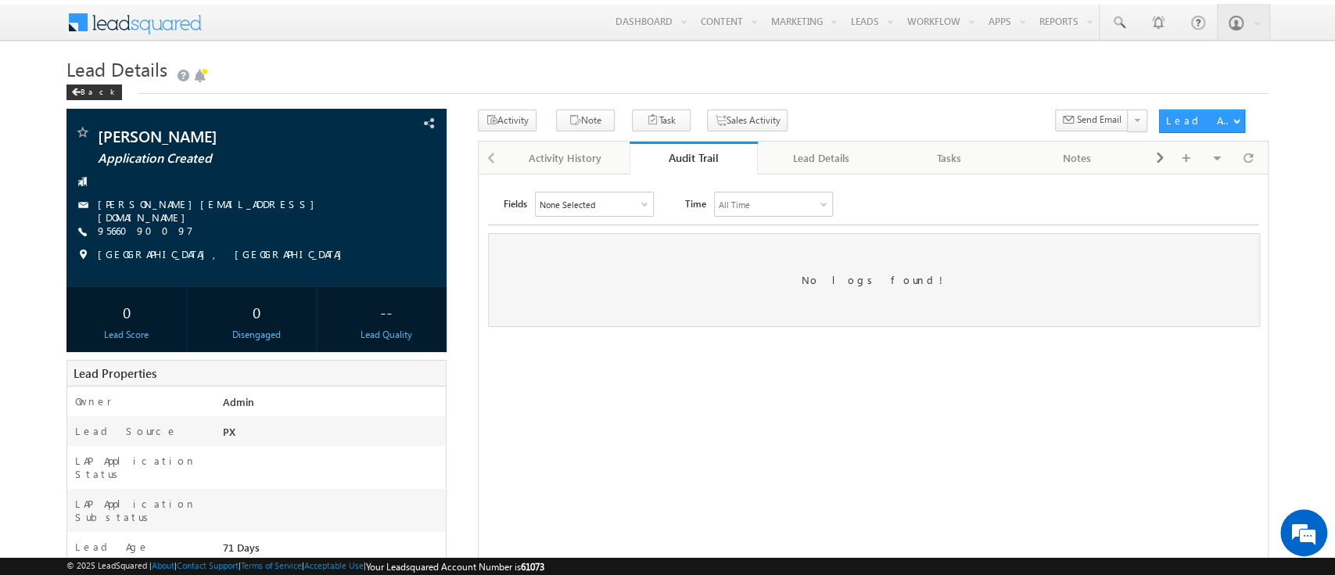
click at [666, 166] on link "Audit Trail" at bounding box center [694, 158] width 128 height 33
click at [808, 163] on div "Lead Details" at bounding box center [821, 158] width 102 height 19
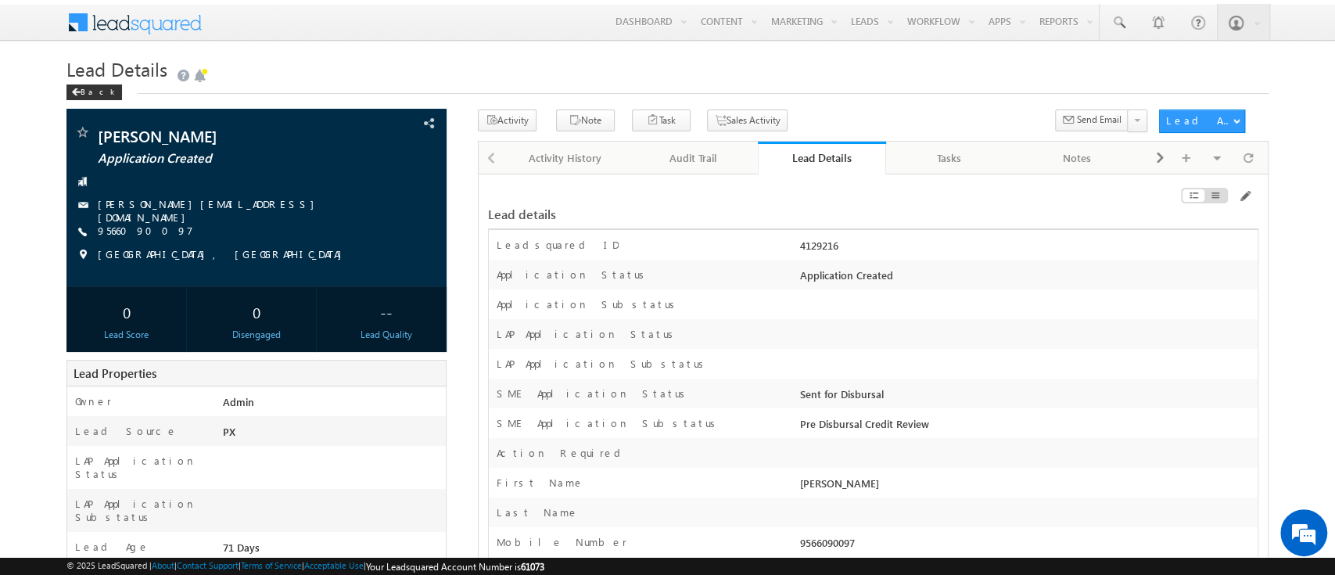
click at [808, 163] on div "Lead Details" at bounding box center [822, 157] width 105 height 15
click at [813, 239] on div "4129216" at bounding box center [1026, 249] width 461 height 22
copy div "4129216"
click at [406, 122] on span at bounding box center [400, 123] width 17 height 17
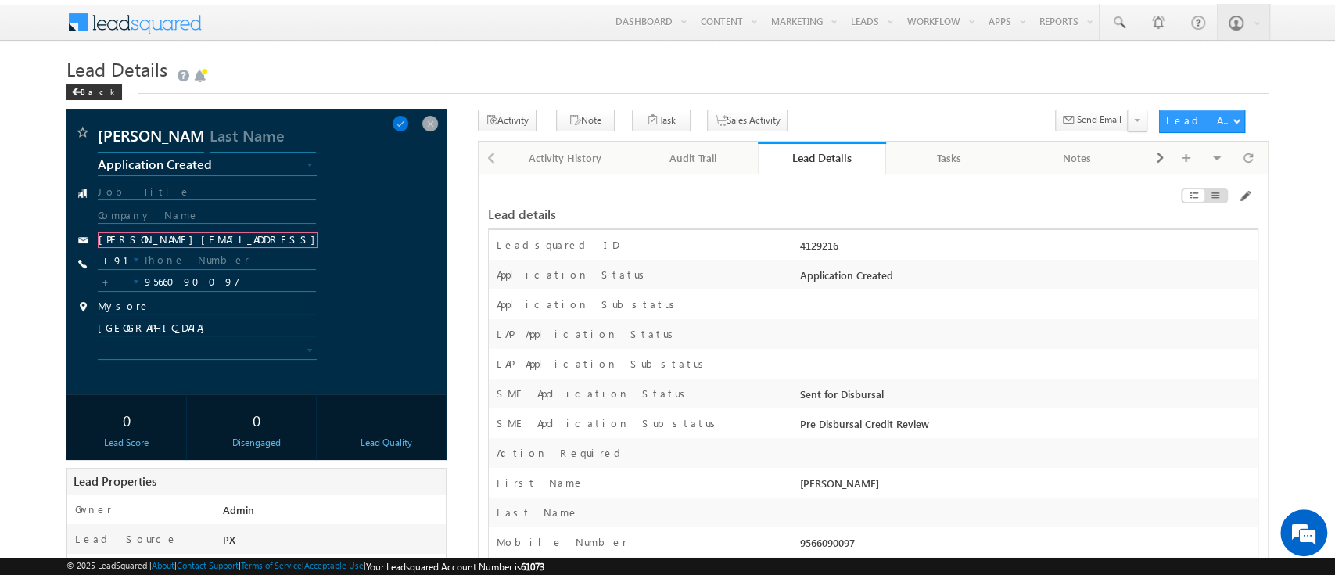
click at [222, 236] on input "[PERSON_NAME][EMAIL_ADDRESS][DOMAIN_NAME]" at bounding box center [207, 240] width 219 height 16
click at [169, 278] on input "9566090097" at bounding box center [206, 282] width 217 height 19
click at [189, 253] on input "text" at bounding box center [206, 260] width 217 height 19
click at [170, 261] on input "8825646759" at bounding box center [206, 260] width 217 height 19
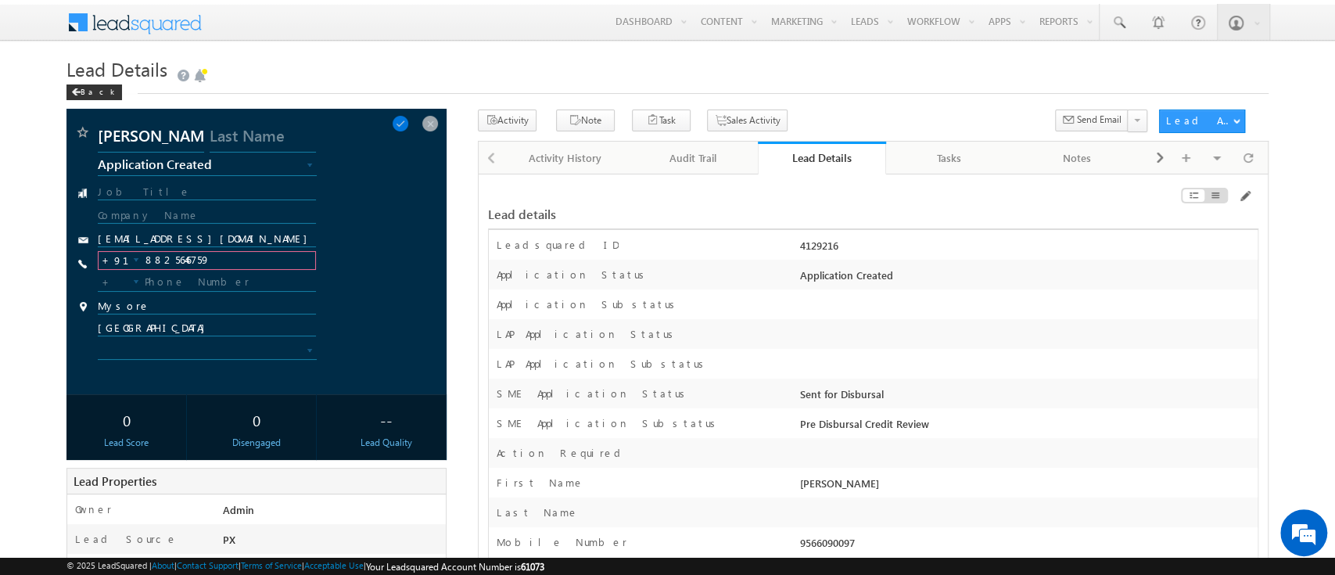
click at [170, 261] on input "8825646759" at bounding box center [206, 260] width 217 height 19
click at [409, 120] on span at bounding box center [400, 123] width 17 height 17
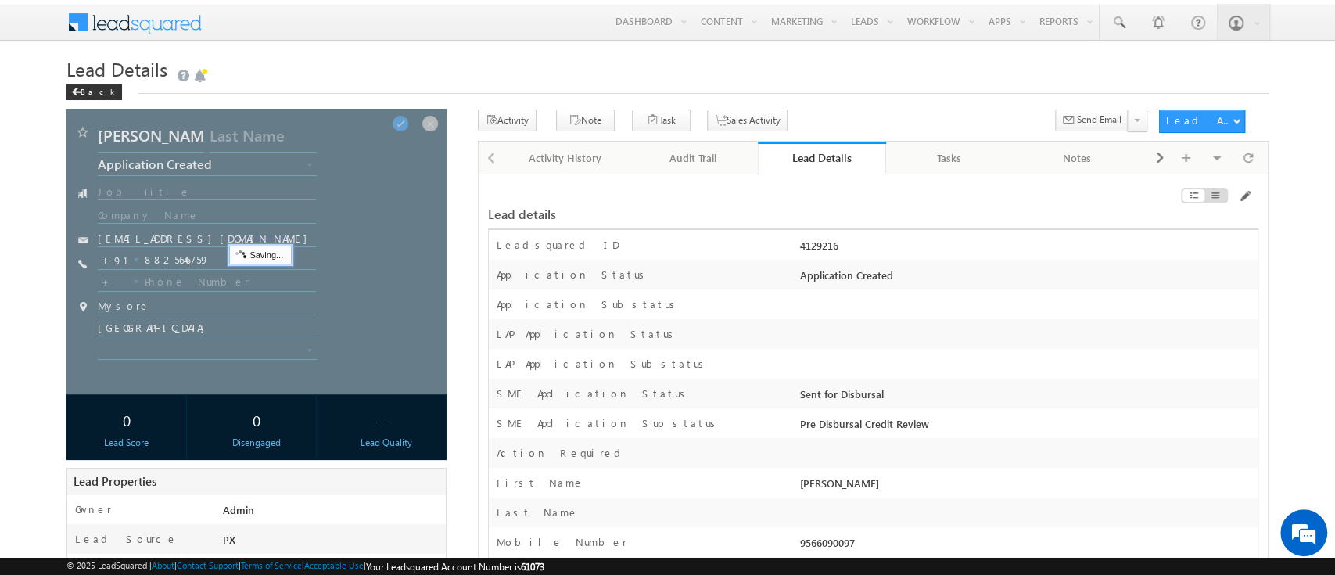
click at [168, 230] on div at bounding box center [256, 251] width 380 height 285
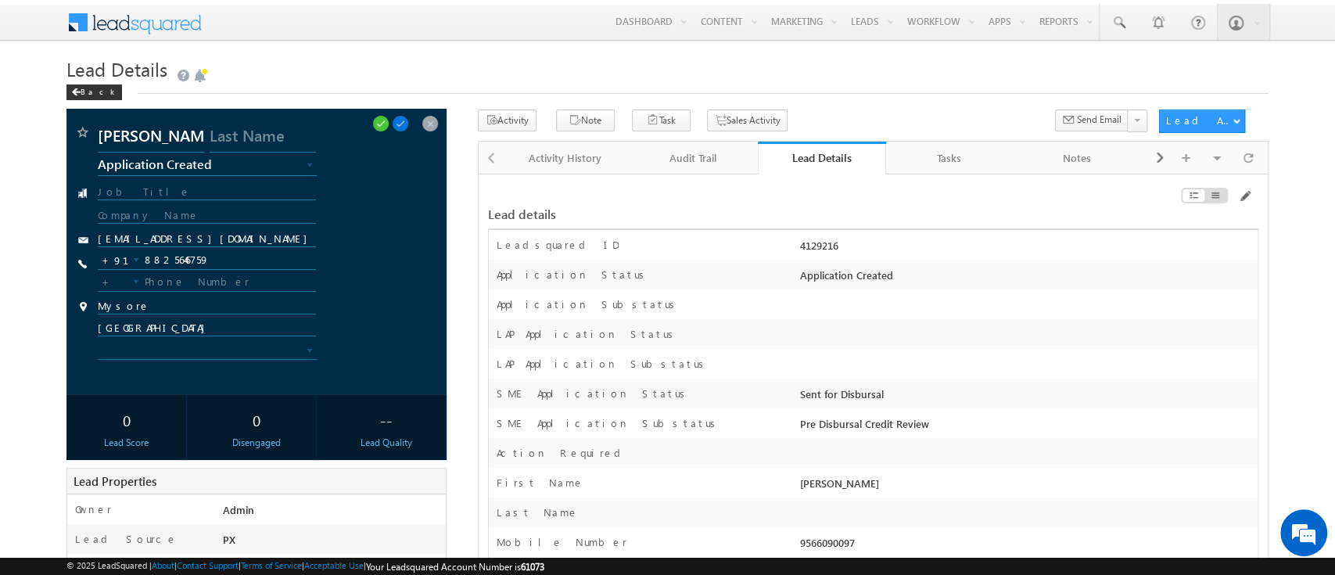
click at [168, 230] on div "DHARM SINGH Application Created Application Incomplete Approval Pending Applica…" at bounding box center [256, 251] width 364 height 254
click at [154, 239] on input "sowmijr01@gmail.com" at bounding box center [207, 240] width 219 height 16
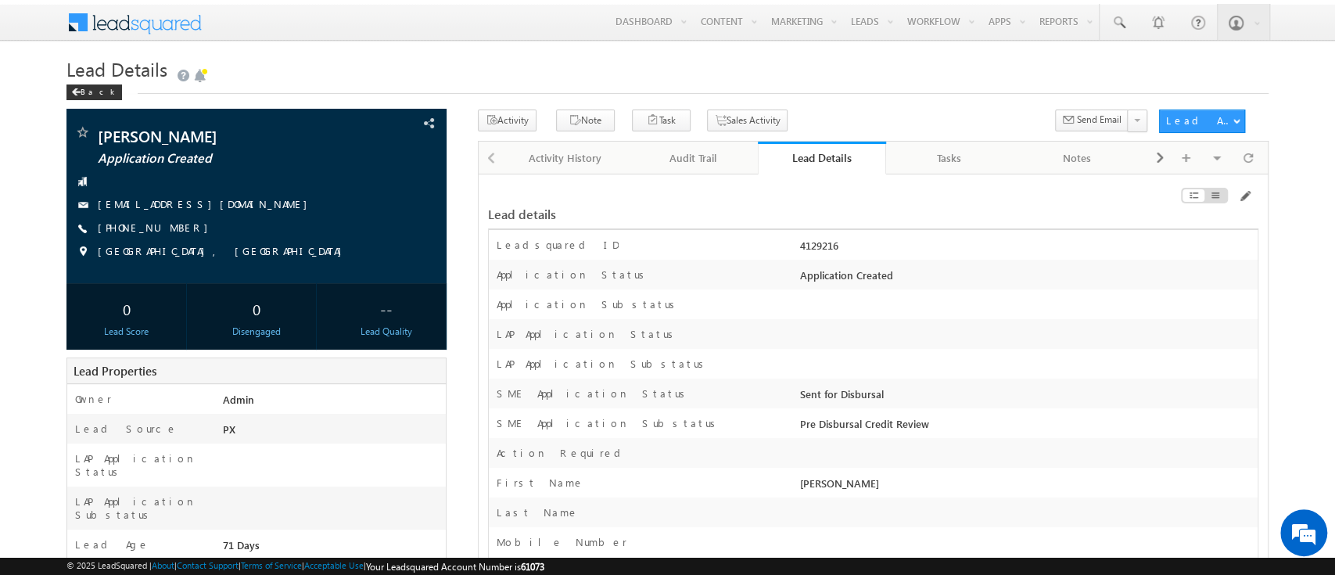
click at [995, 293] on div "Application Substatus" at bounding box center [873, 304] width 769 height 30
click at [819, 245] on div "4129216" at bounding box center [1026, 249] width 461 height 22
copy div "4129216"
click at [819, 245] on div "4129216" at bounding box center [1026, 249] width 461 height 22
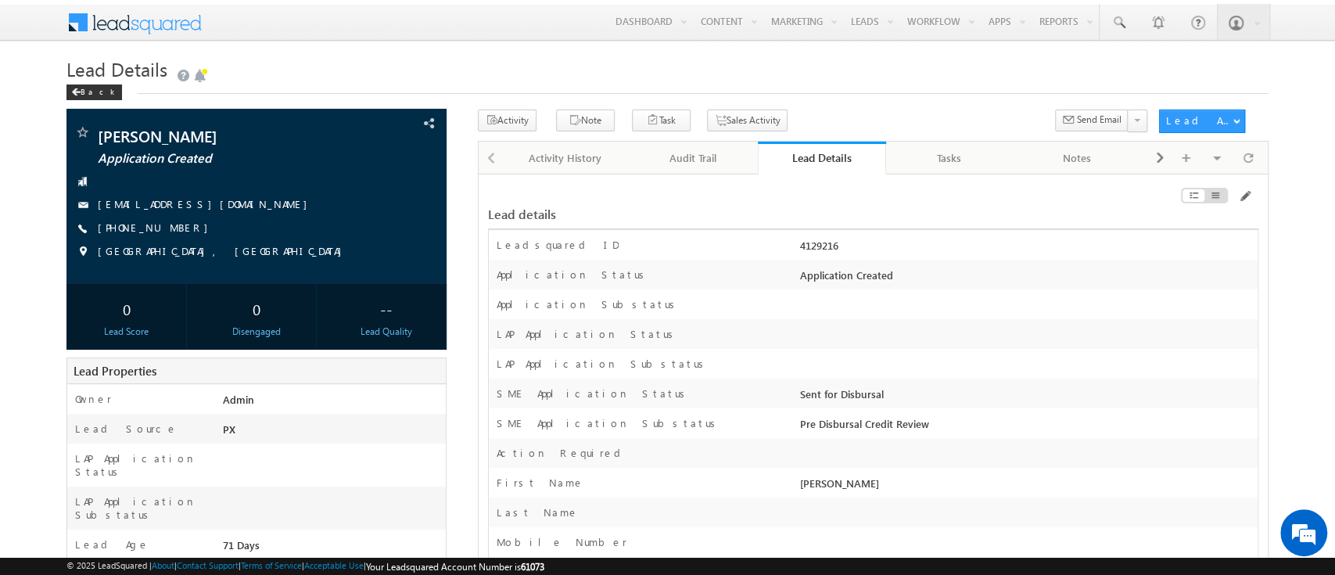
click at [819, 245] on div "4129216" at bounding box center [1026, 249] width 461 height 22
copy div "4129216"
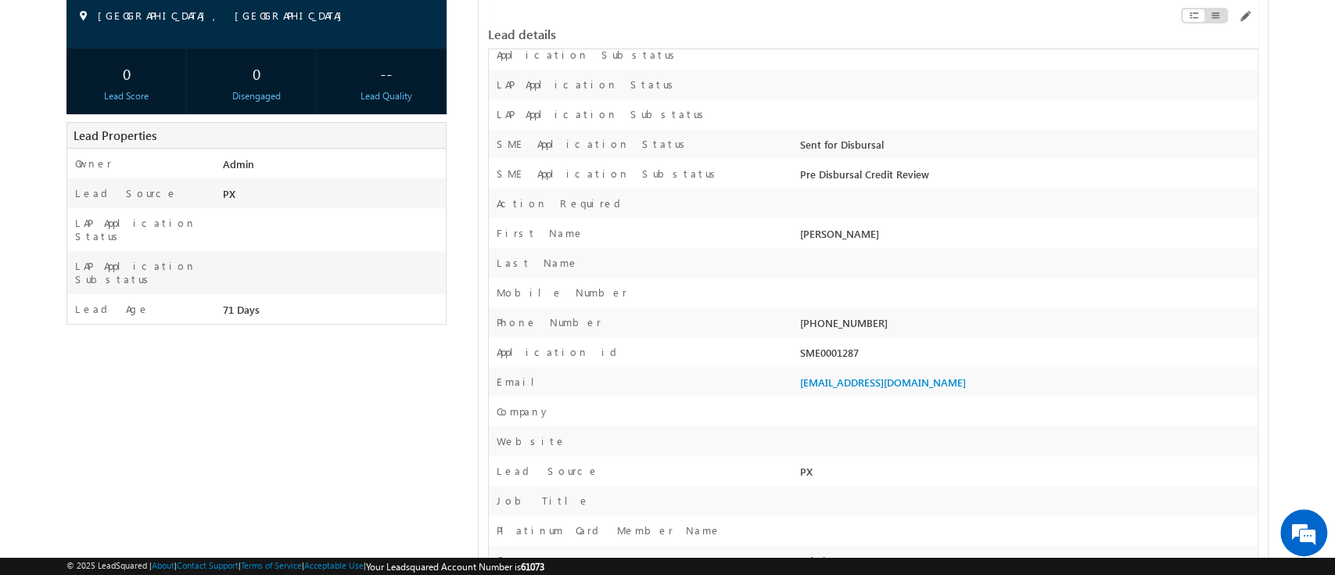
click at [826, 357] on div "SME0001287" at bounding box center [1026, 356] width 461 height 22
copy div "SME0001287"
